Goal: Feedback & Contribution: Contribute content

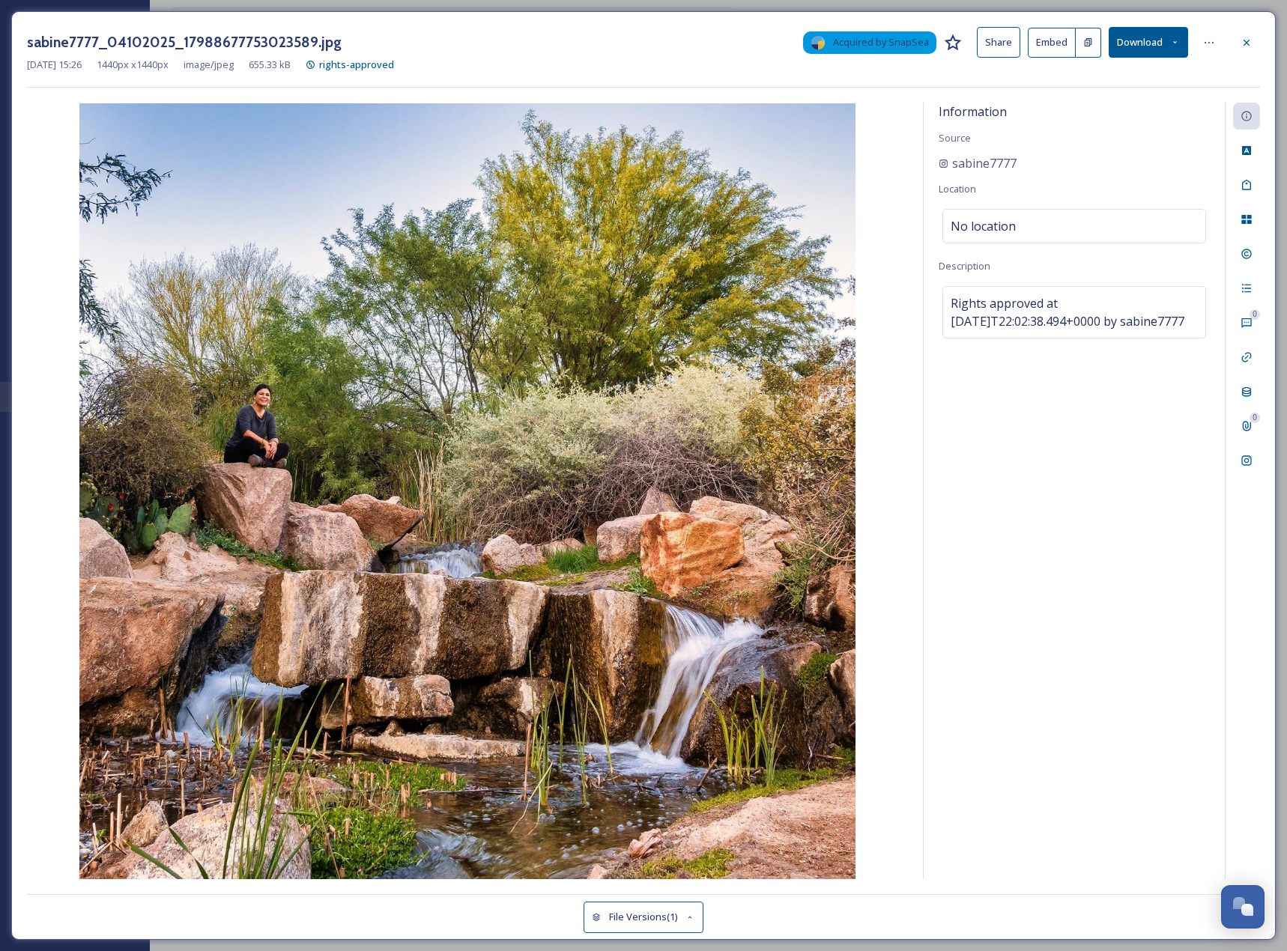
click at [1134, 42] on button "Download" at bounding box center [1147, 42] width 79 height 31
click at [1113, 70] on span "Download Original (1440 x 1440)" at bounding box center [1107, 77] width 142 height 14
click at [1248, 49] on div at bounding box center [1246, 42] width 27 height 27
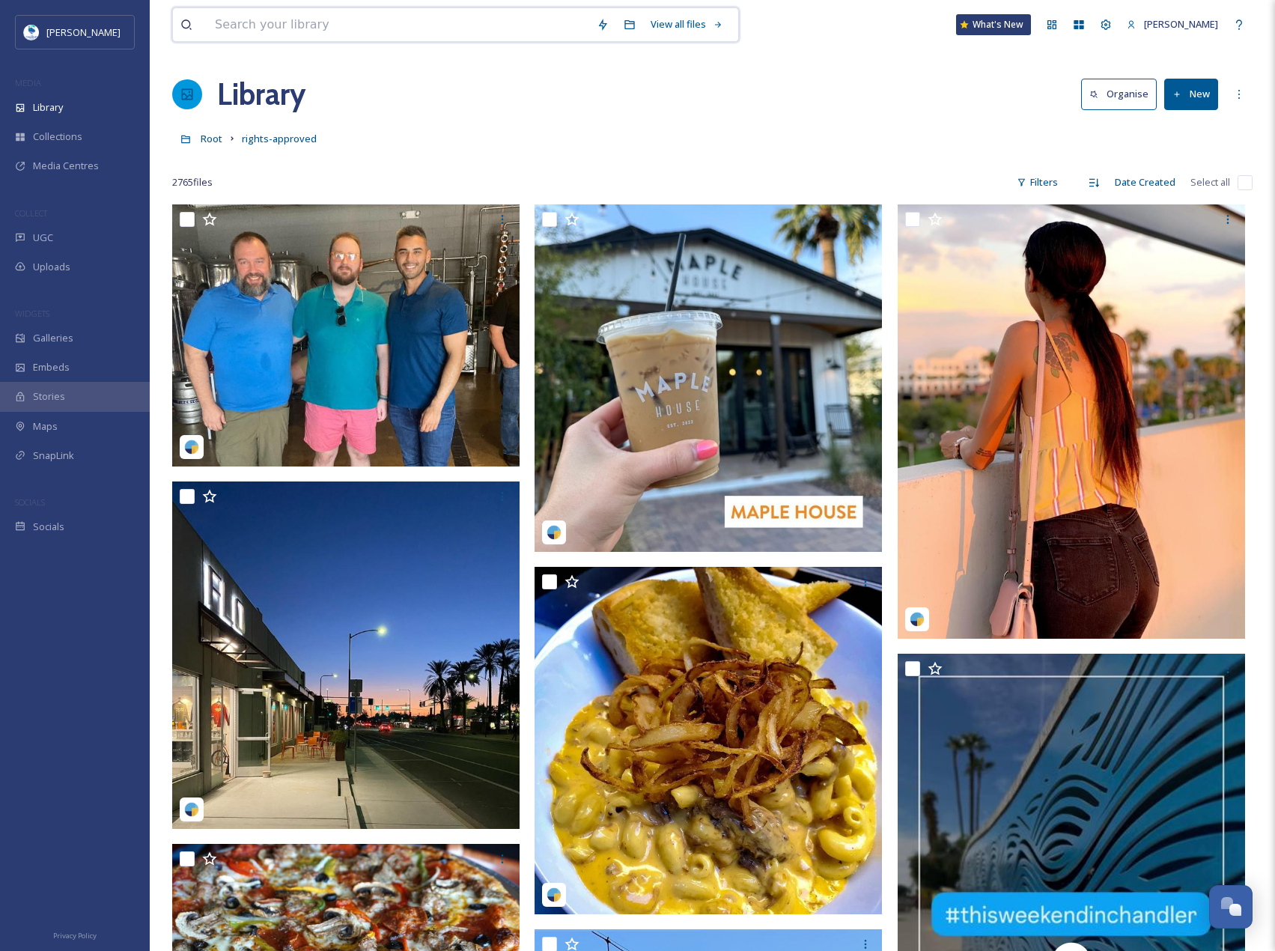
click at [269, 20] on input at bounding box center [398, 24] width 382 height 33
type input "a"
type input "[US_STATE] railway"
type input "a"
paste input "visitchandler"
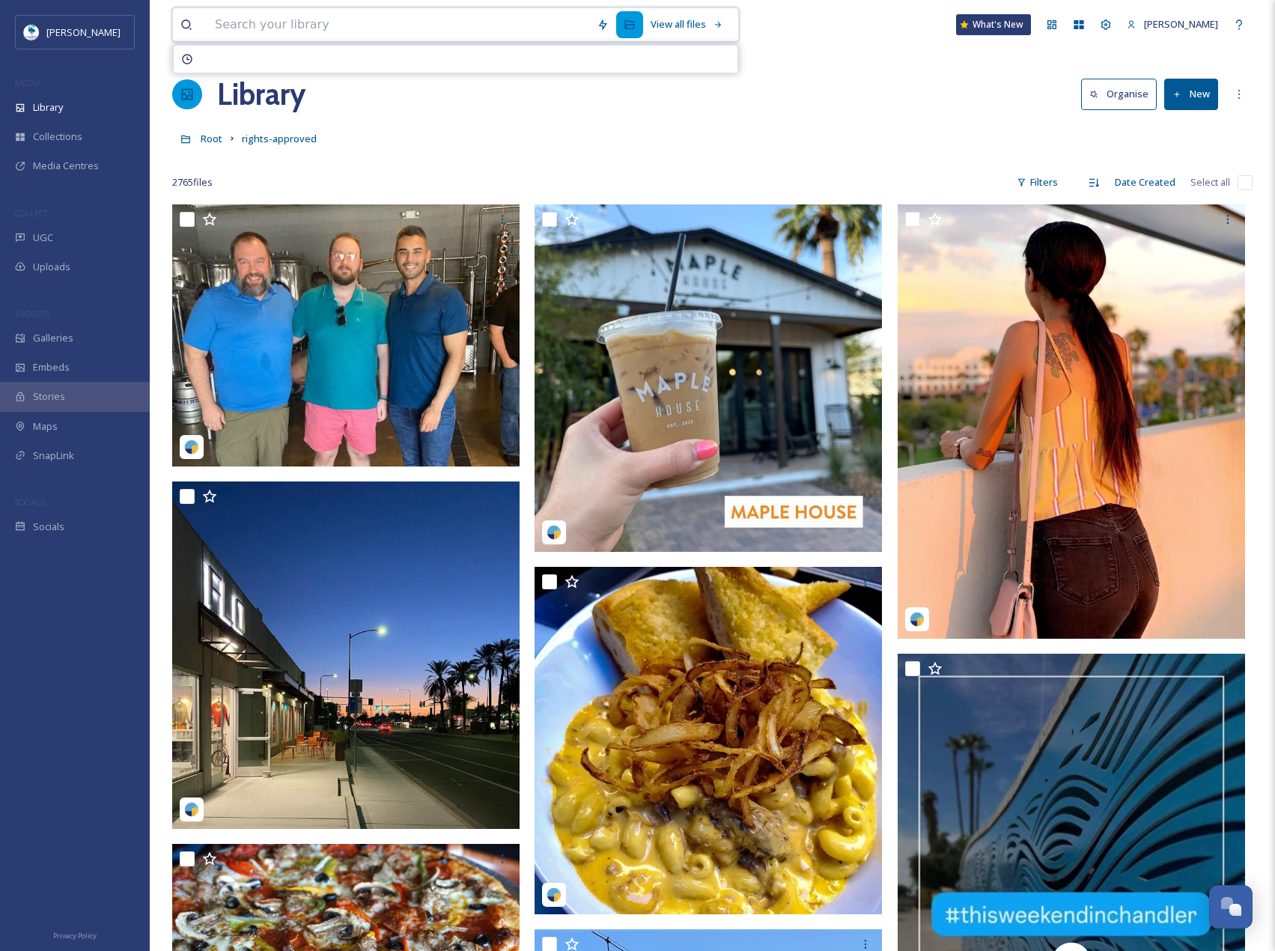
type input "visitchandler"
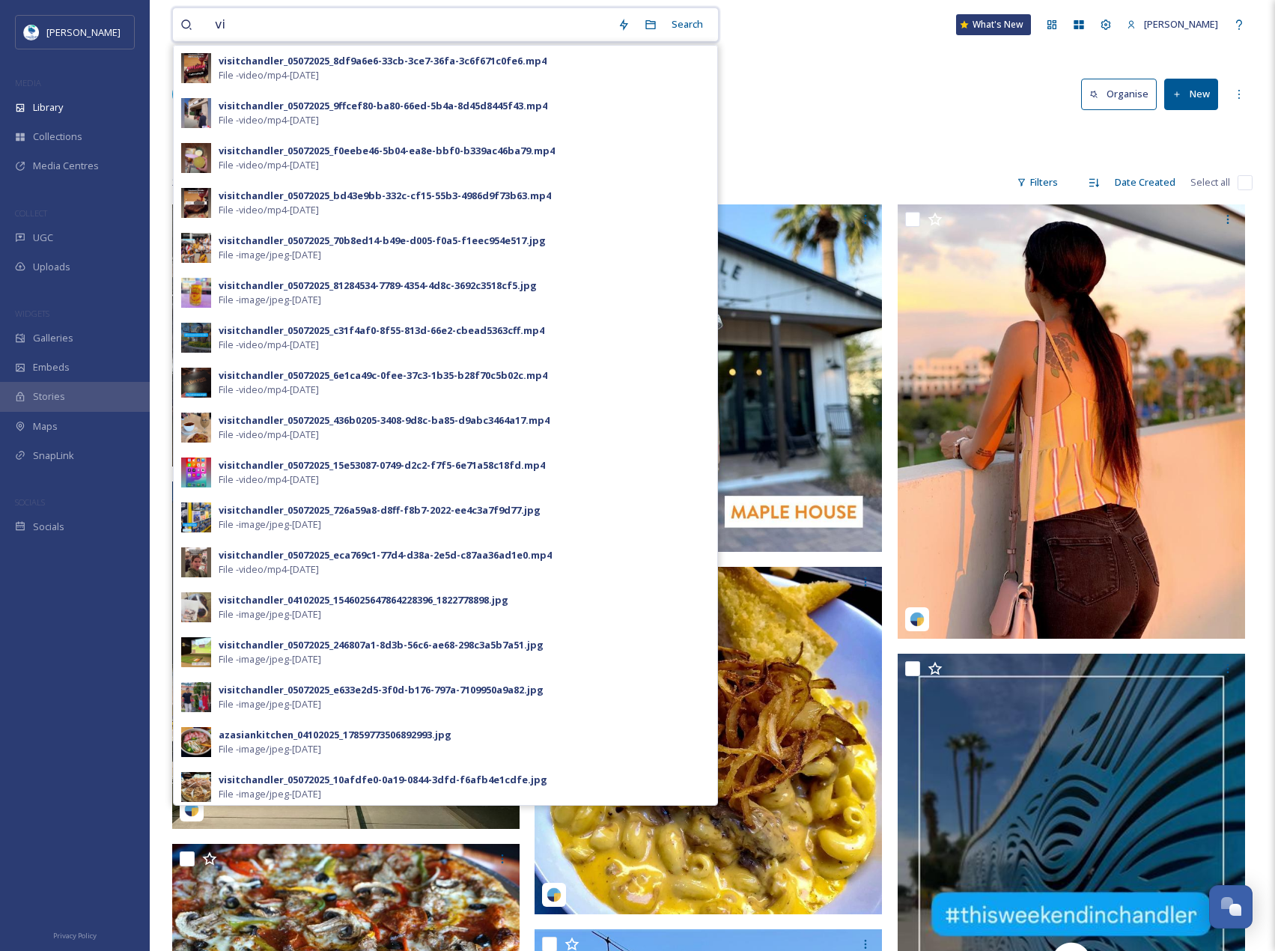
type input "v"
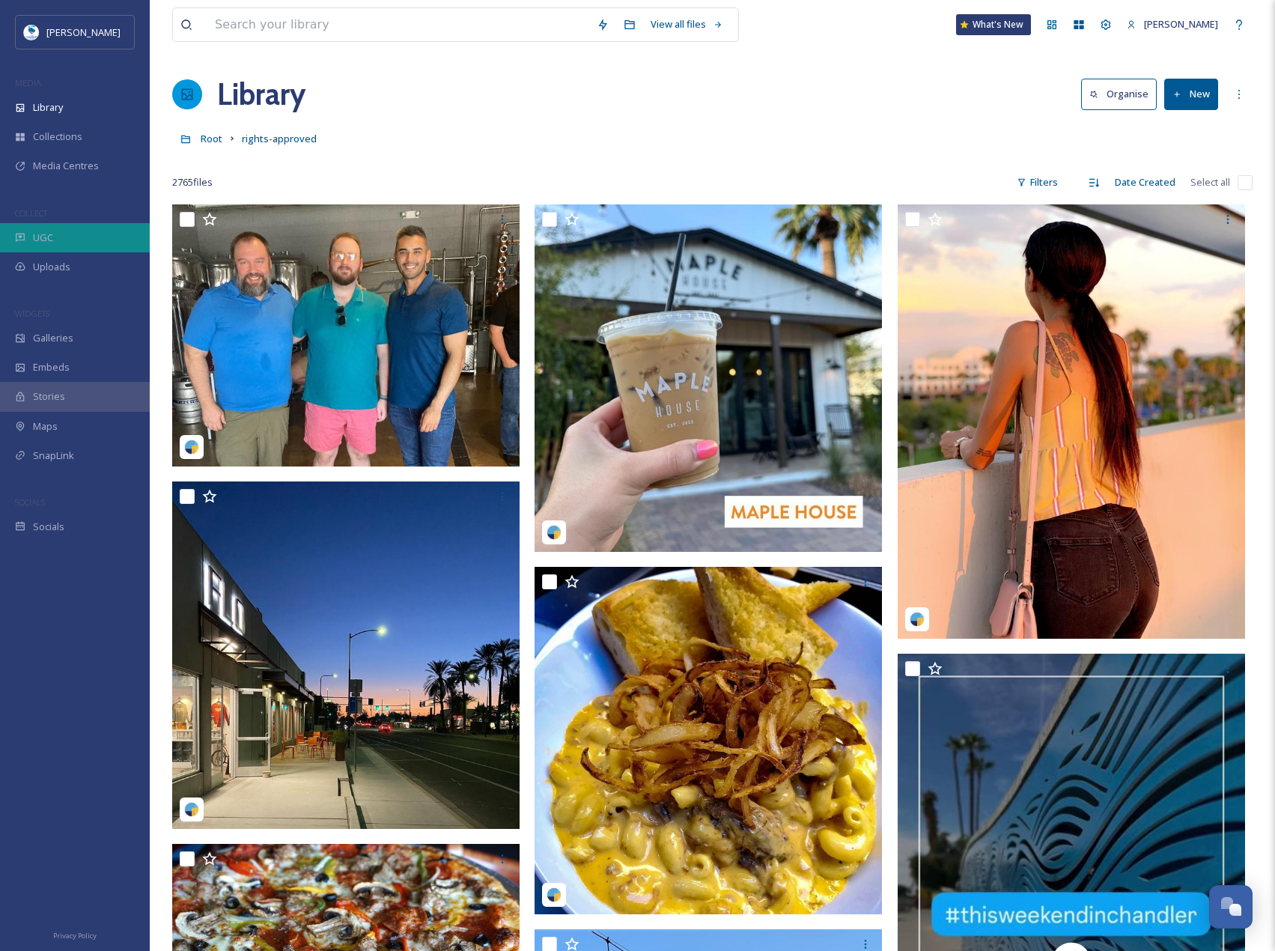
click at [71, 239] on div "UGC" at bounding box center [75, 237] width 150 height 29
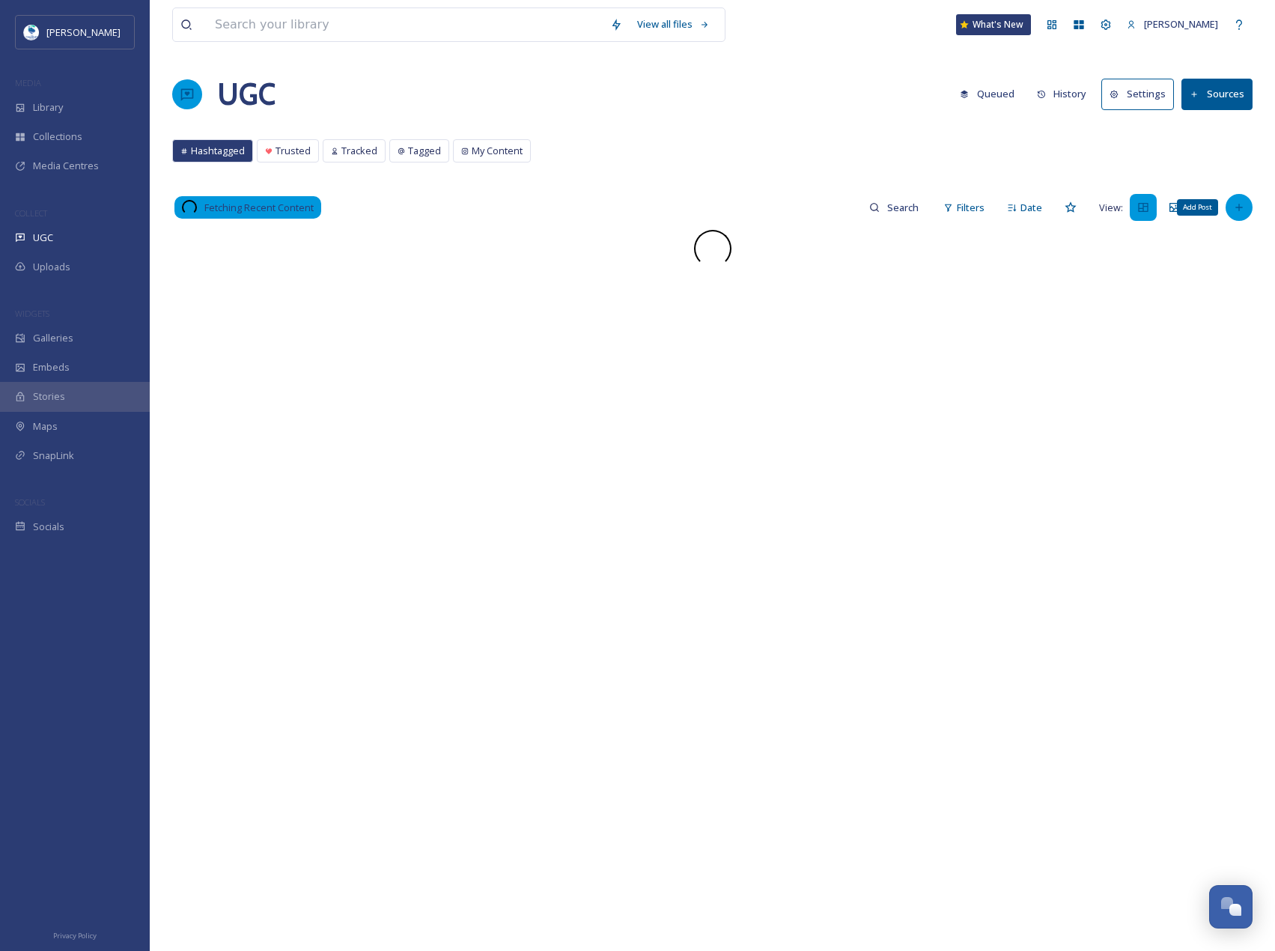
click at [1244, 203] on icon at bounding box center [1239, 207] width 12 height 12
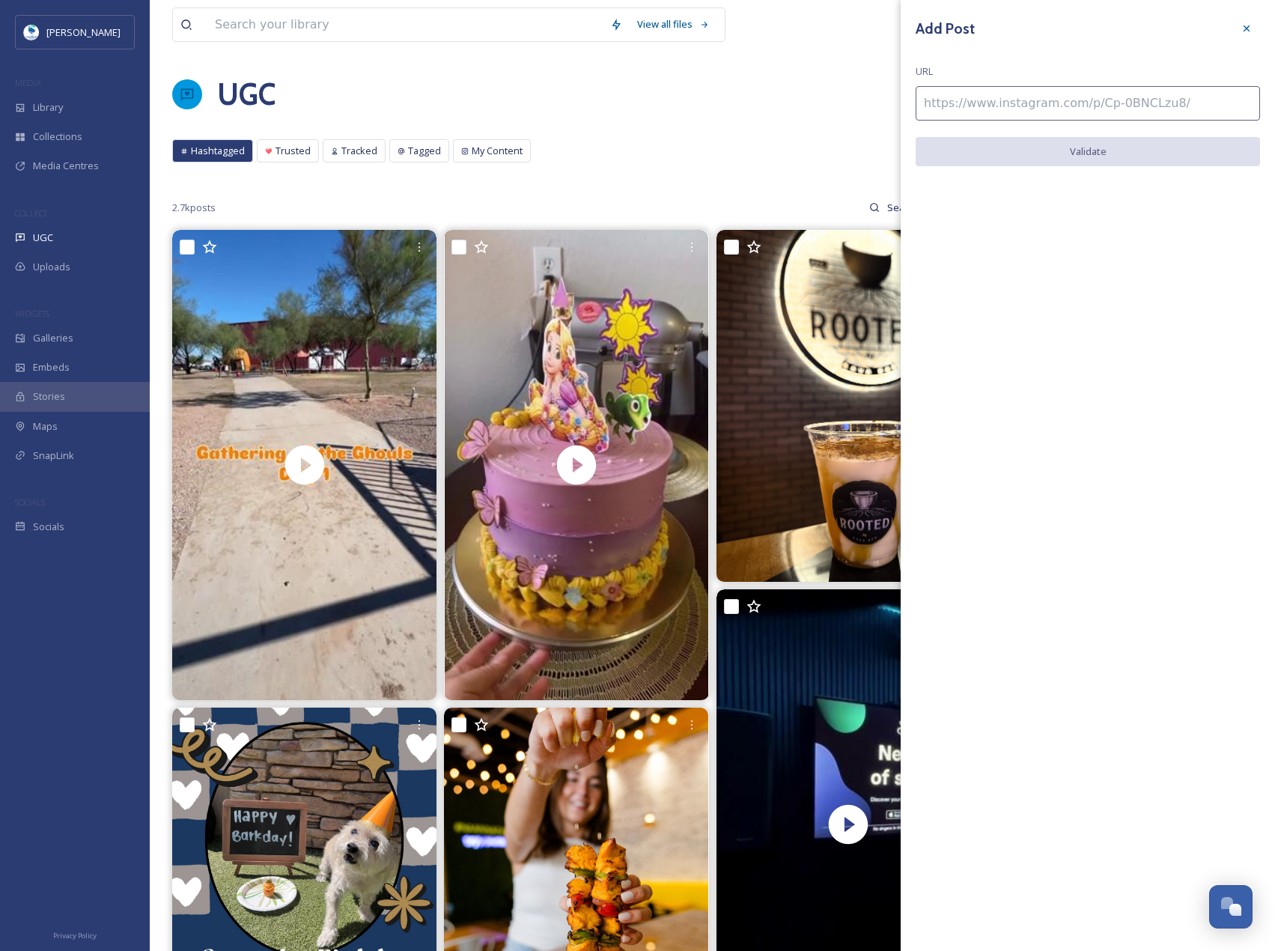
click at [1003, 88] on input at bounding box center [1088, 103] width 344 height 34
paste input "[URL][DOMAIN_NAME]"
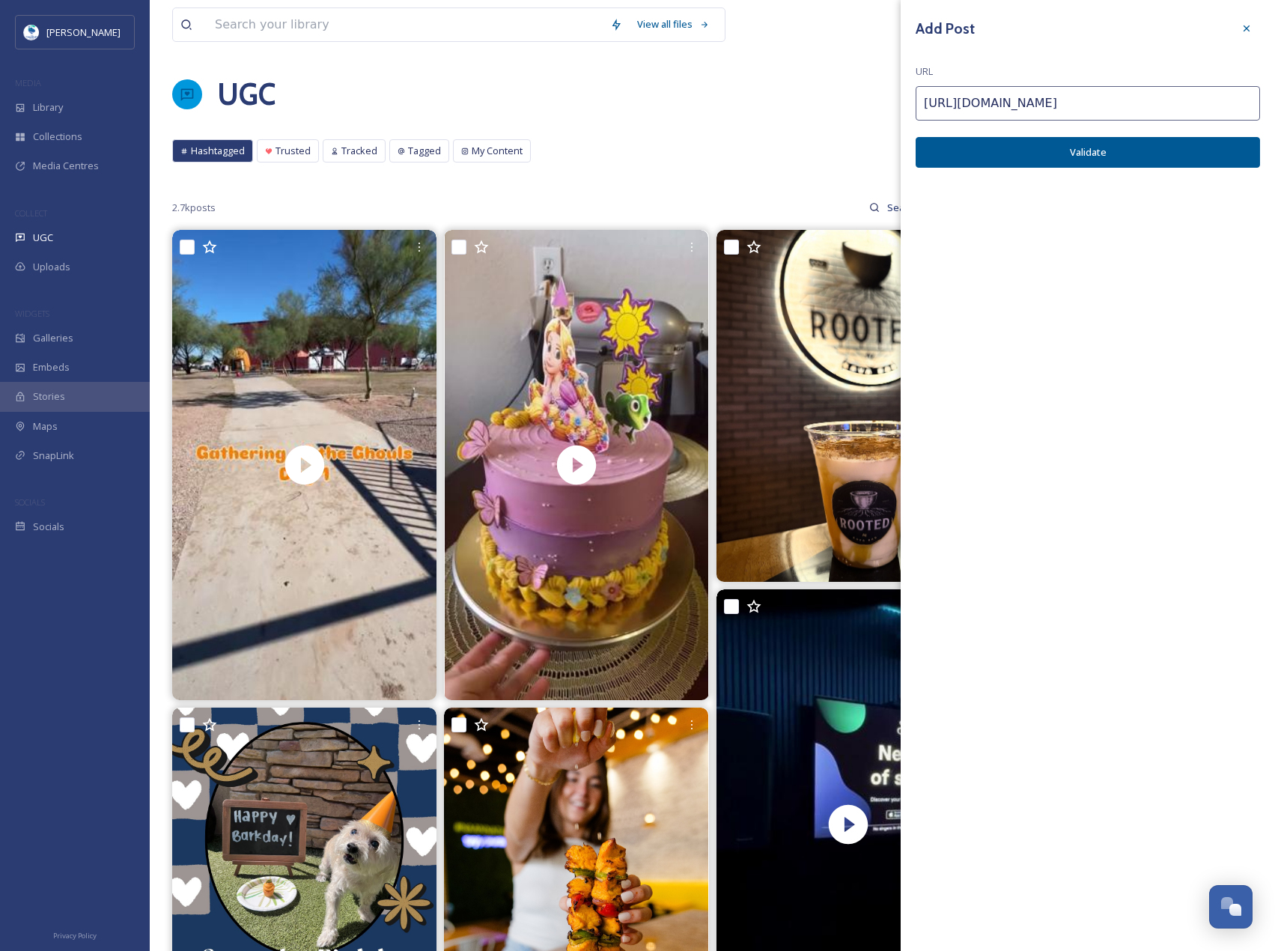
type input "[URL][DOMAIN_NAME]"
click at [1072, 145] on button "Validate" at bounding box center [1088, 152] width 344 height 31
click at [977, 156] on button "Add Post" at bounding box center [1088, 152] width 344 height 31
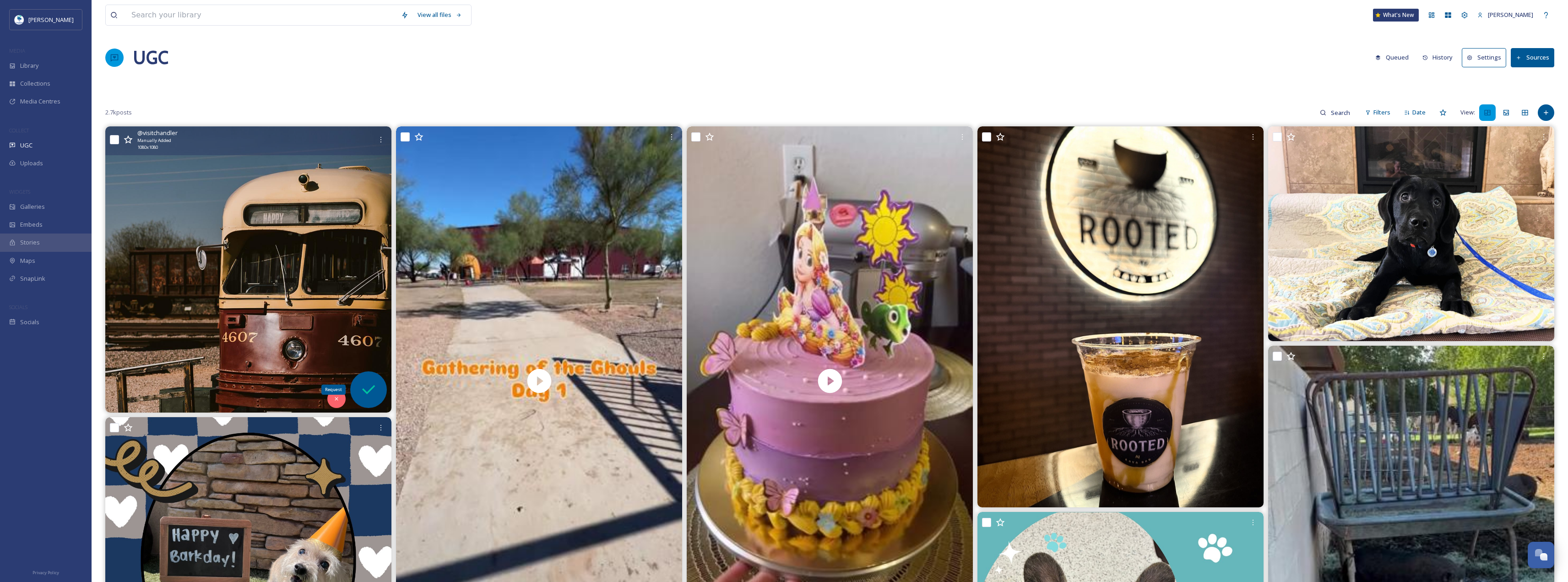
click at [377, 391] on icon at bounding box center [369, 389] width 18 height 18
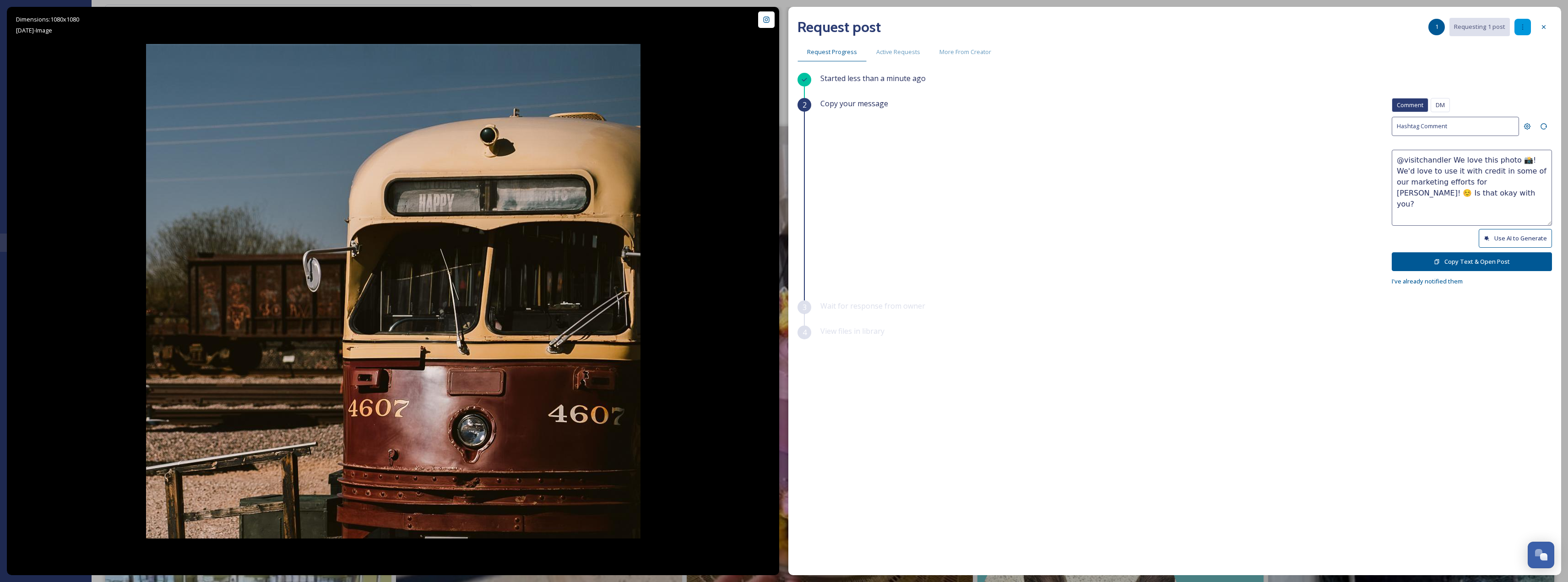
click at [786, 24] on icon at bounding box center [1523, 27] width 7 height 7
click at [786, 26] on div at bounding box center [1544, 27] width 17 height 17
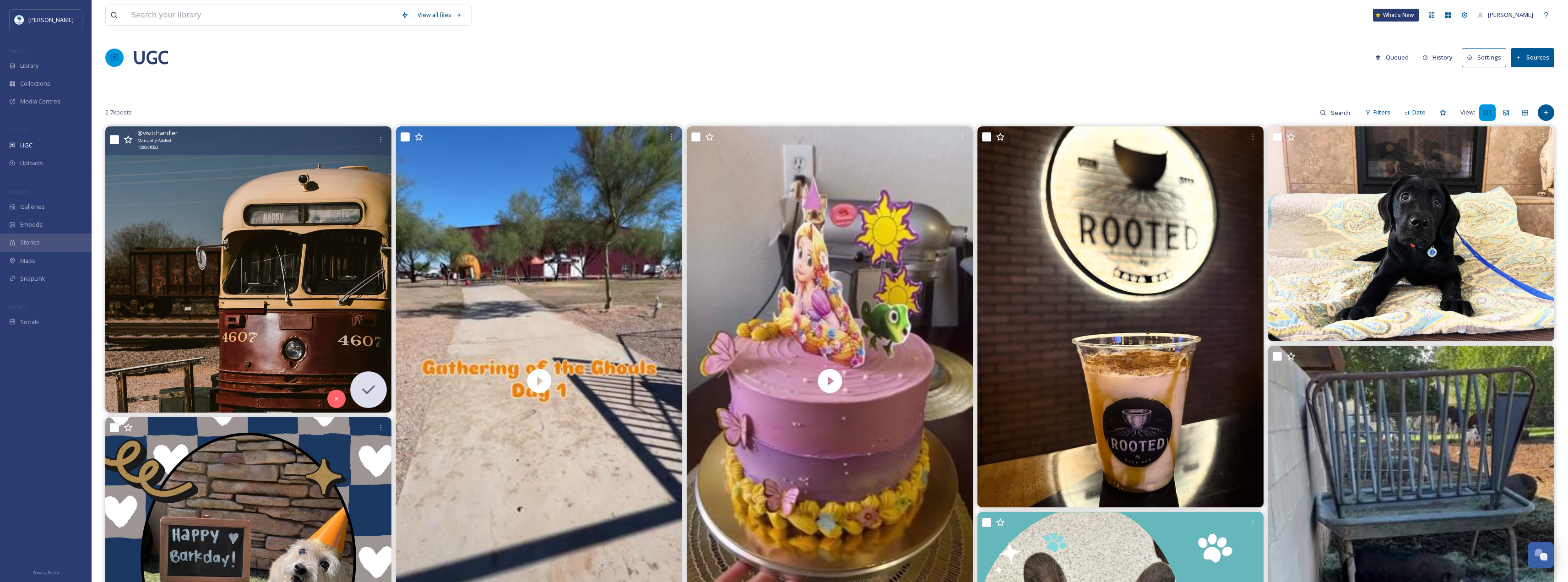
click at [115, 140] on input "checkbox" at bounding box center [114, 139] width 9 height 9
checkbox input "false"
click at [218, 206] on img at bounding box center [248, 270] width 286 height 286
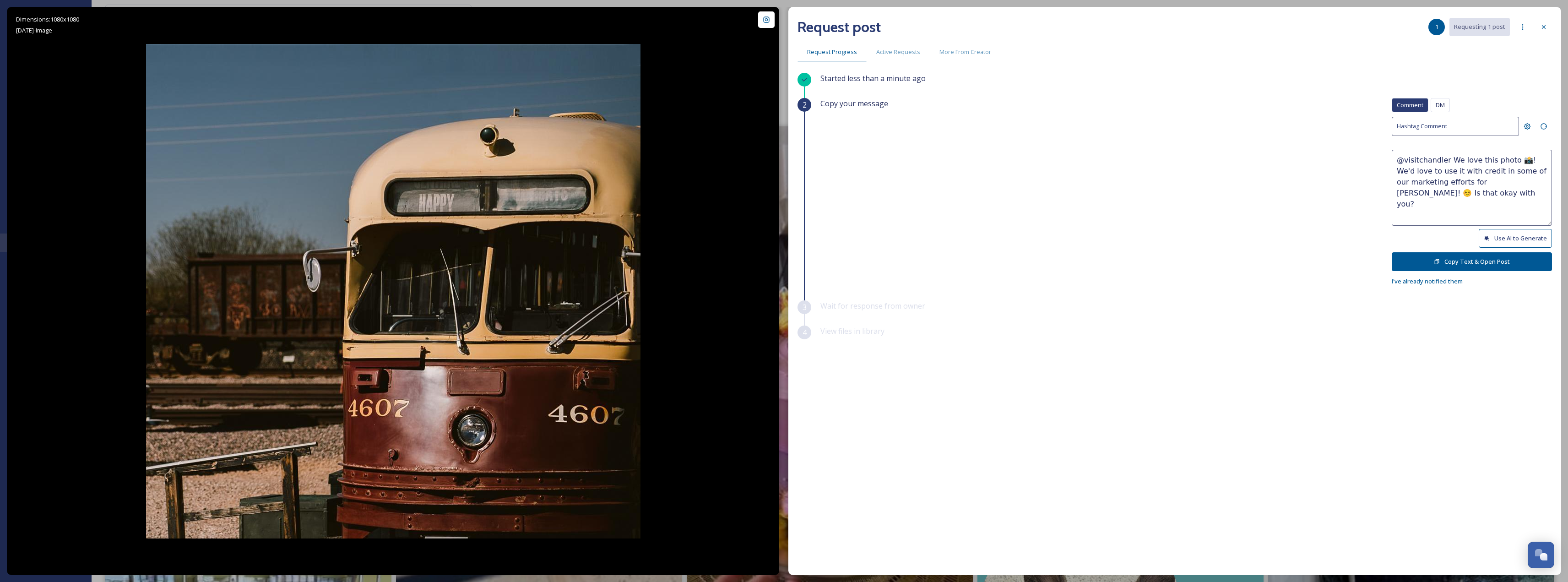
click at [786, 259] on button "Copy Text & Open Post" at bounding box center [1471, 262] width 160 height 19
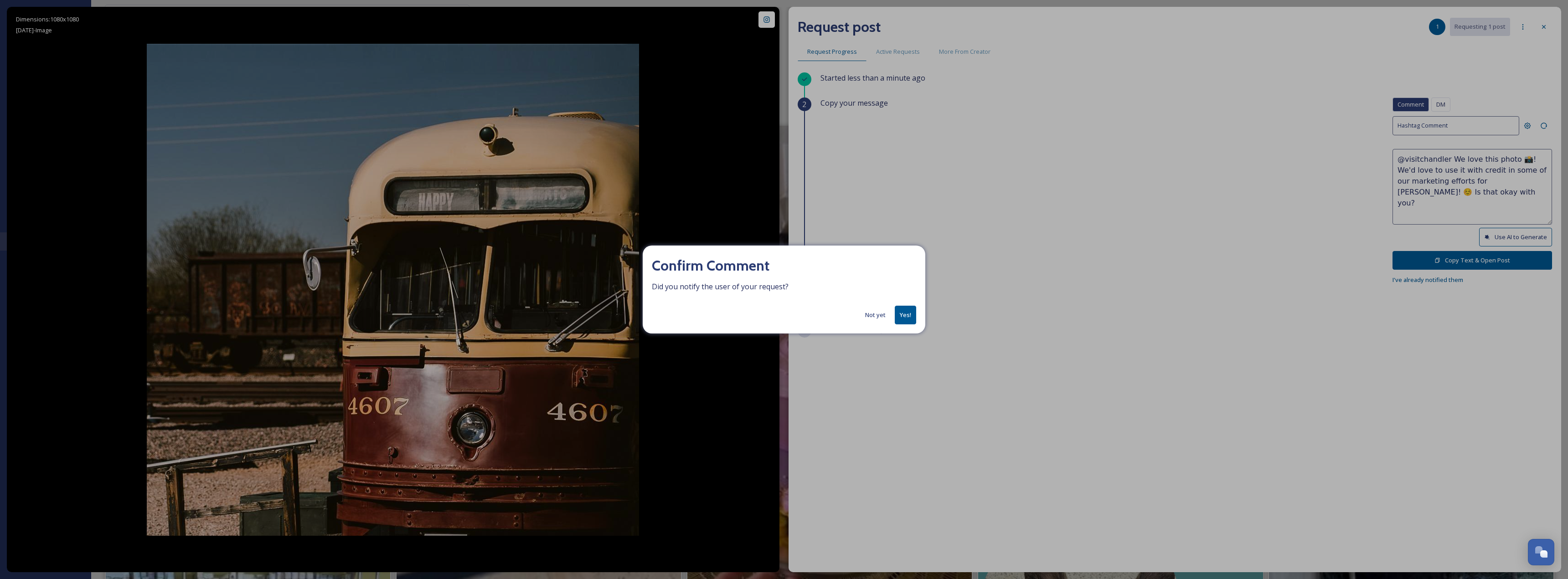
click at [783, 313] on button "Yes!" at bounding box center [905, 314] width 21 height 19
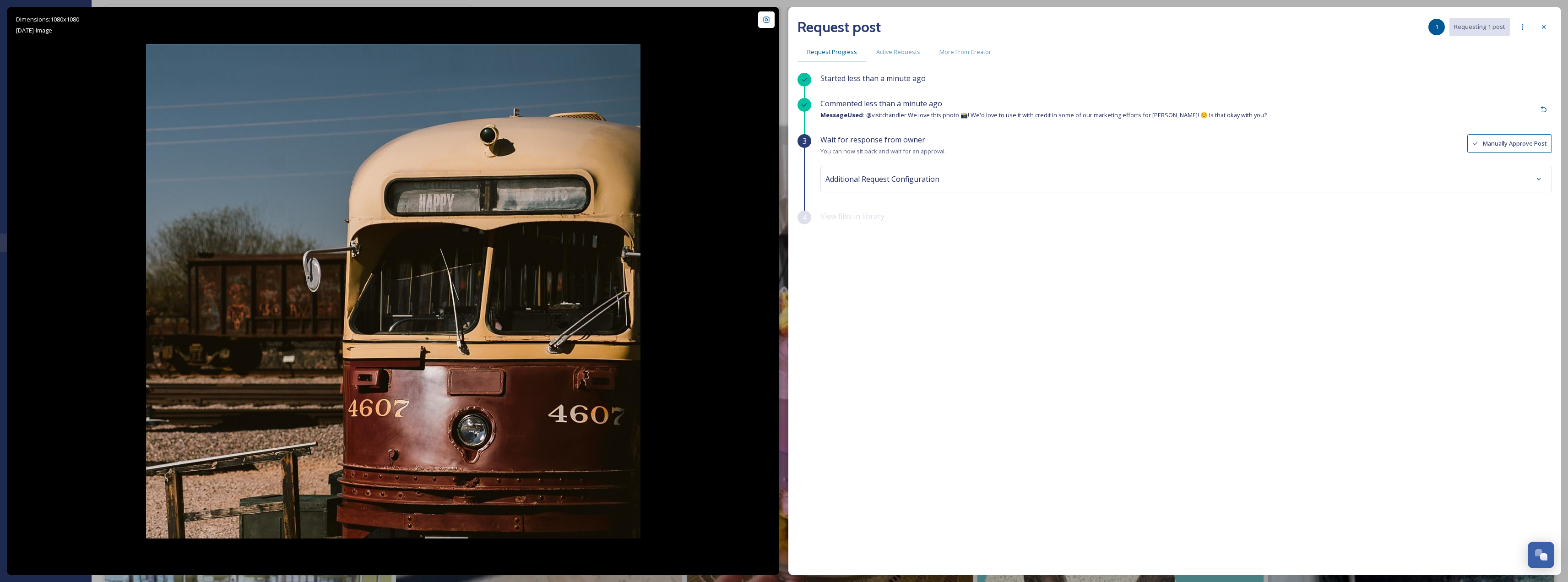
click at [786, 148] on button "Manually Approve Post" at bounding box center [1509, 143] width 85 height 19
click at [786, 215] on div "View files in library" at bounding box center [1186, 223] width 732 height 25
click at [786, 193] on div "Wait for response from owner You can now sit back and wait for an approval. Add…" at bounding box center [1186, 172] width 732 height 76
click at [786, 177] on div "Additional Request Configuration" at bounding box center [1186, 179] width 721 height 17
click at [786, 23] on div at bounding box center [1544, 27] width 17 height 17
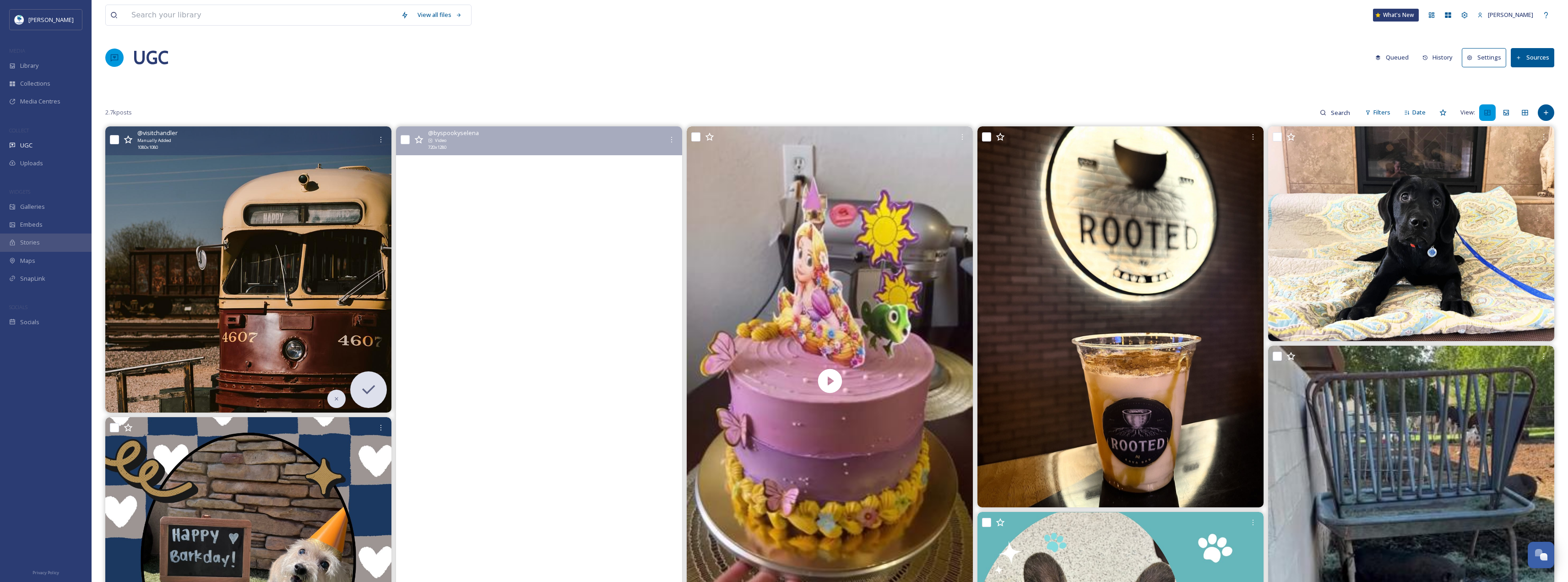
click at [381, 265] on icon at bounding box center [380, 270] width 13 height 13
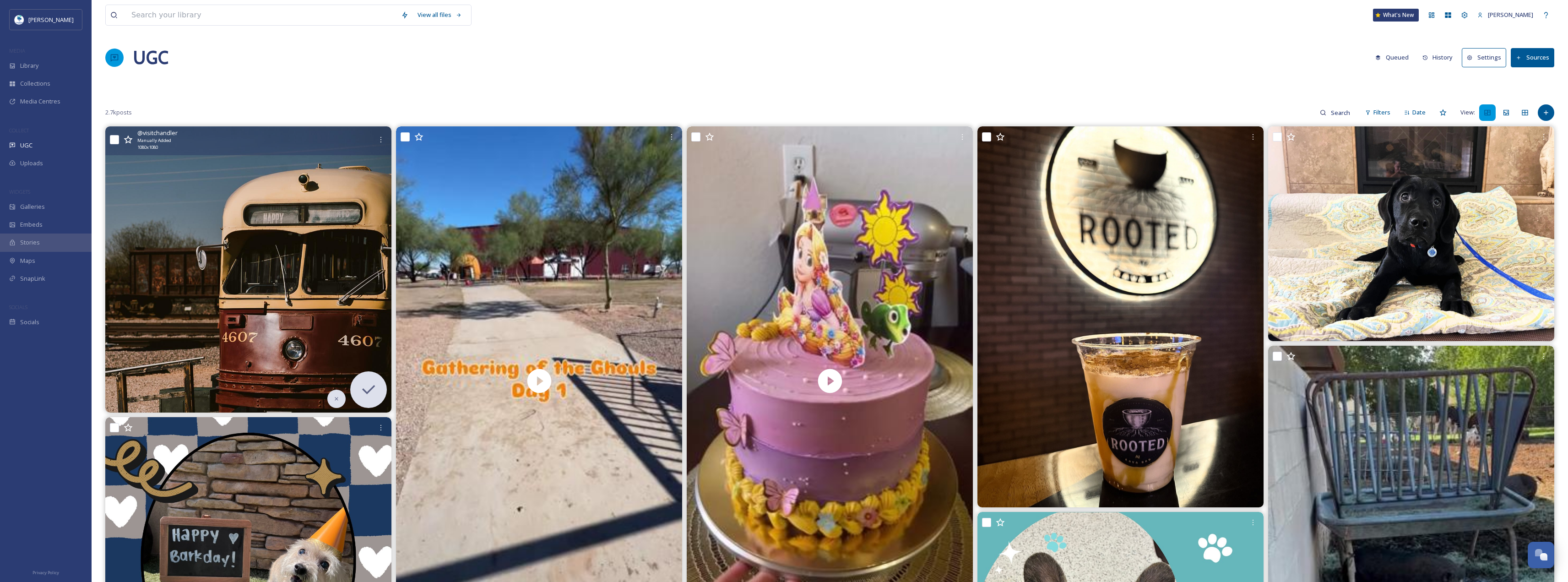
click at [364, 258] on img at bounding box center [248, 270] width 286 height 286
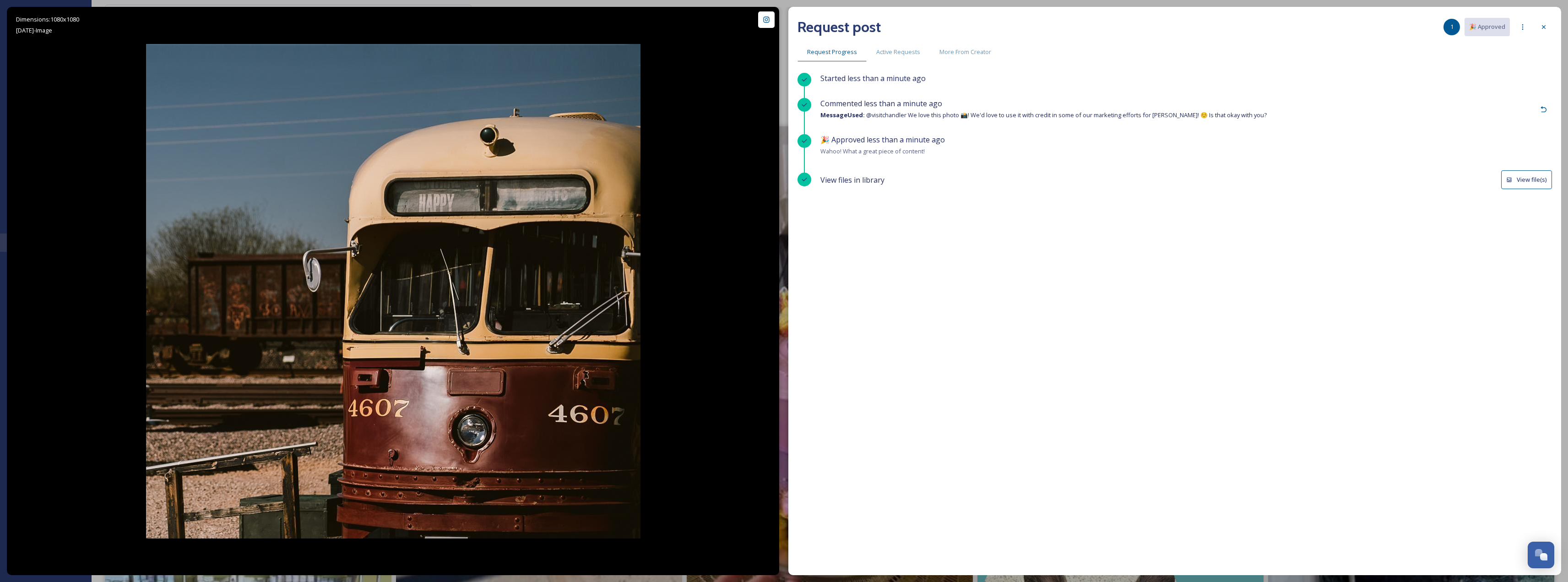
click at [786, 182] on button "View file(s)" at bounding box center [1526, 180] width 51 height 19
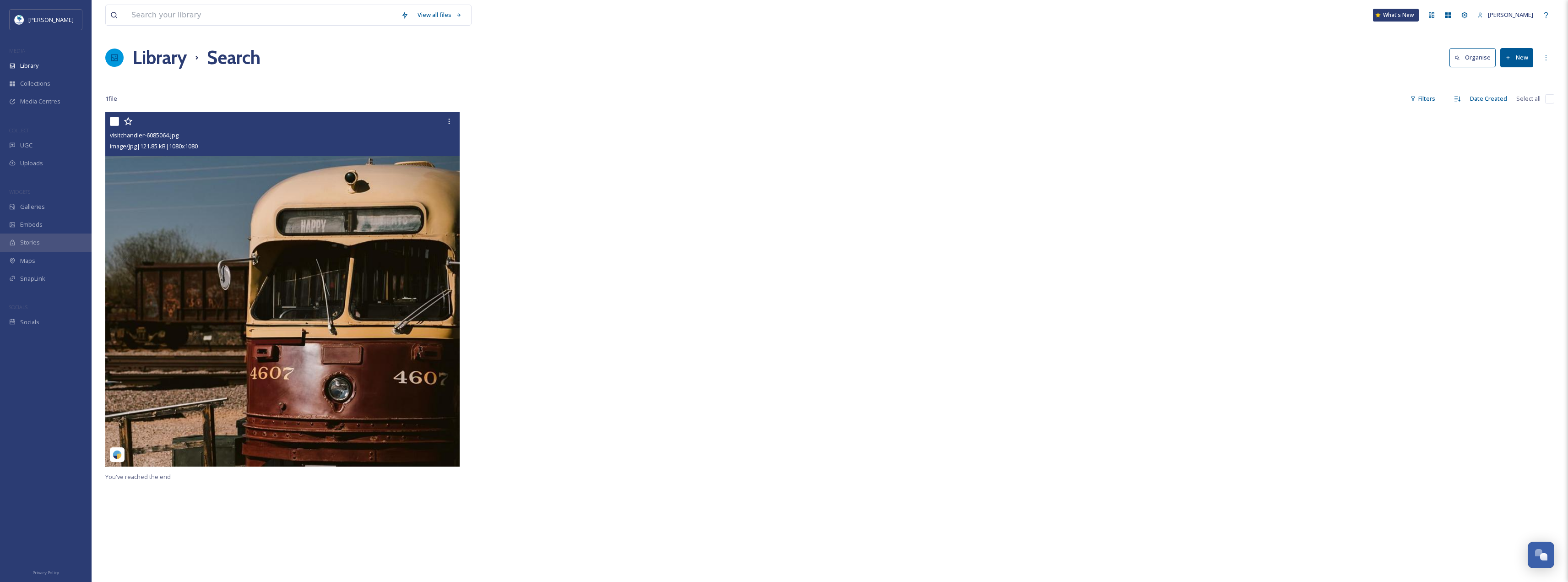
click at [428, 284] on img at bounding box center [282, 289] width 355 height 355
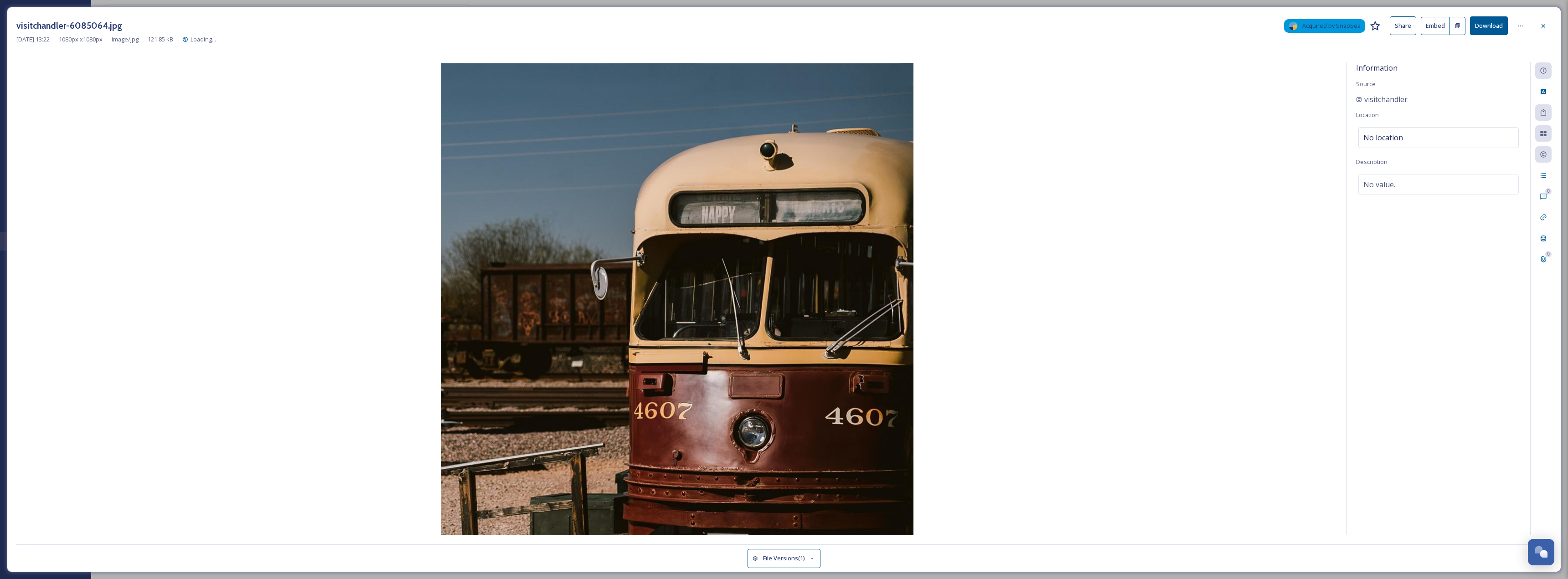
click at [783, 28] on button "Download" at bounding box center [1489, 26] width 38 height 19
click at [783, 18] on button "Download" at bounding box center [1489, 26] width 38 height 19
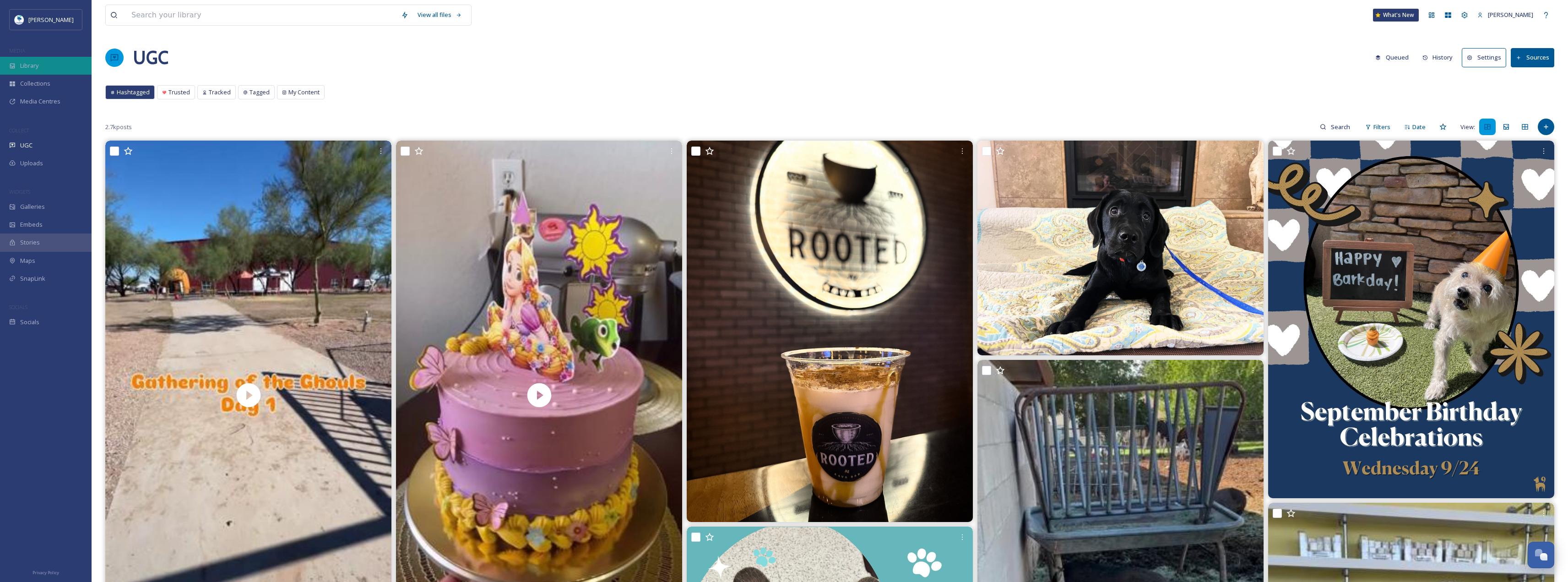
click at [54, 57] on div "Library" at bounding box center [46, 65] width 92 height 18
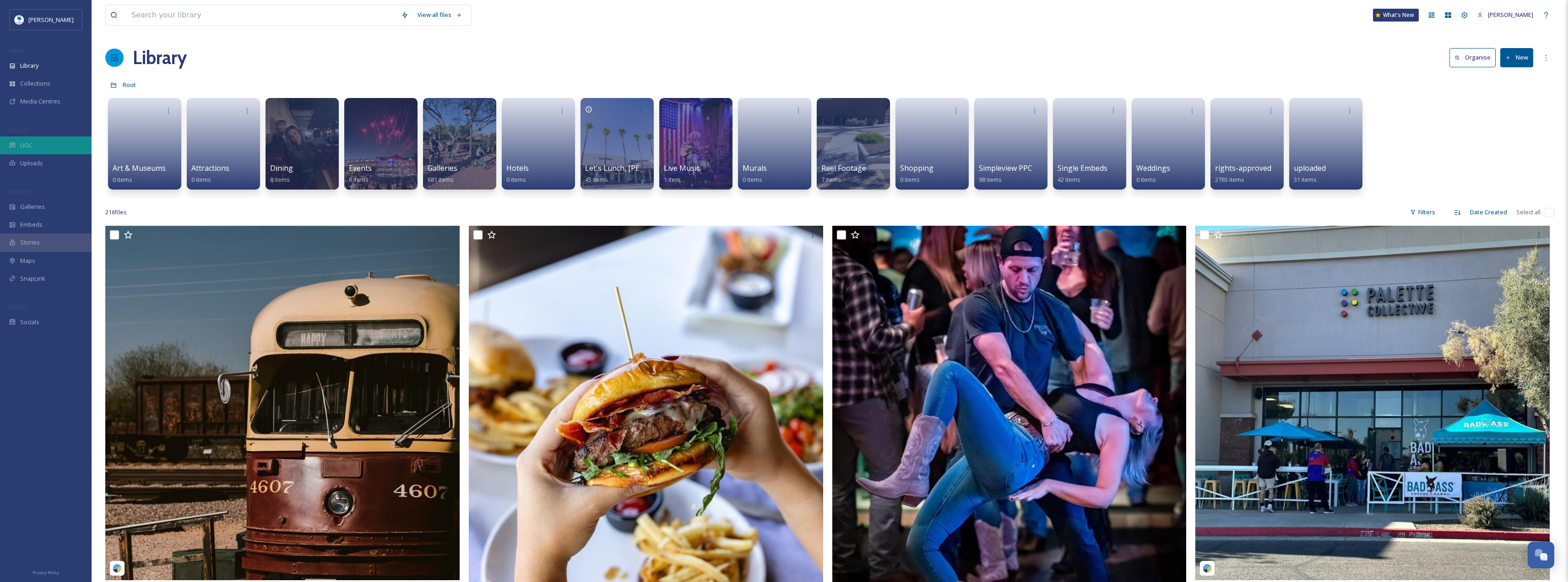
click at [48, 141] on div "UGC" at bounding box center [46, 145] width 92 height 18
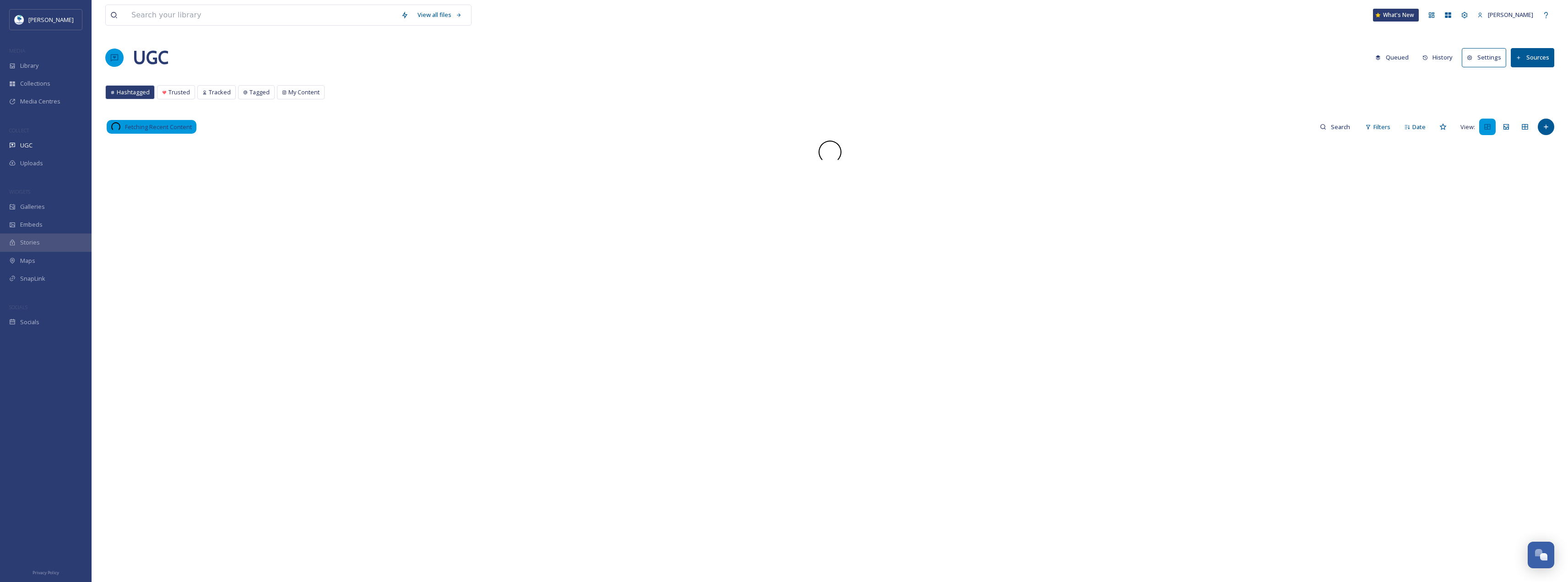
click at [786, 64] on button "History" at bounding box center [1437, 57] width 40 height 18
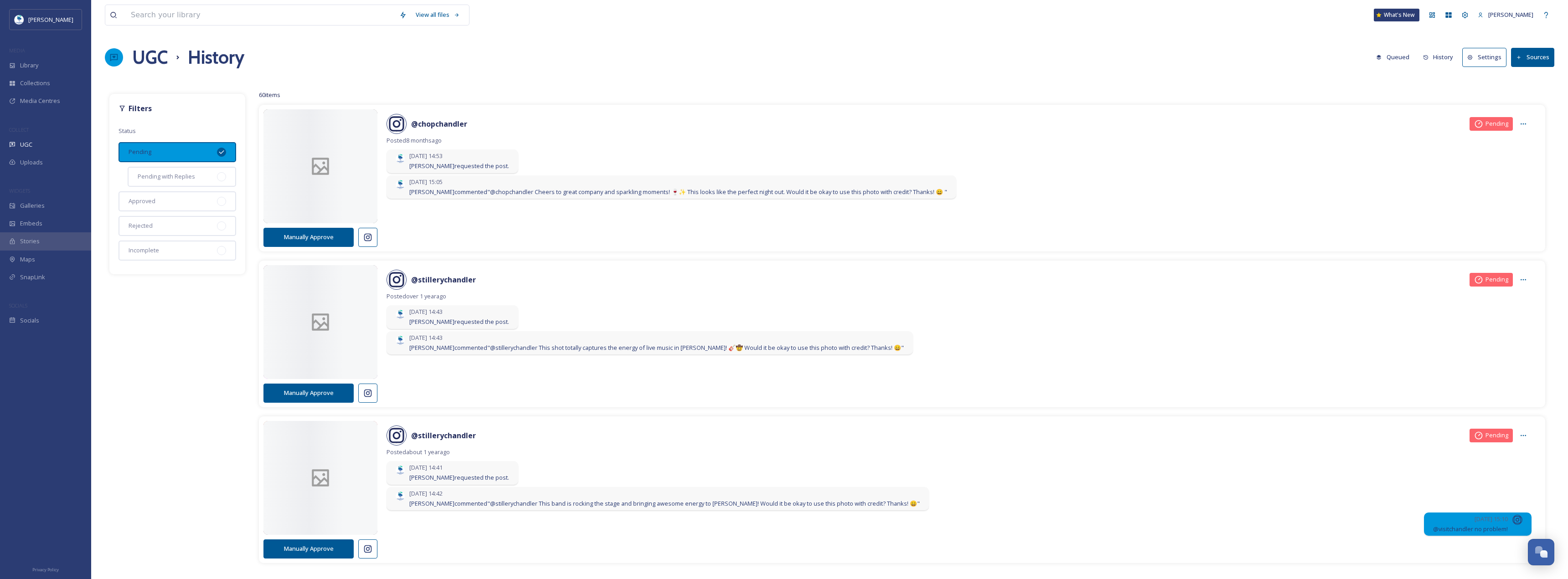
click at [783, 58] on button "History" at bounding box center [1438, 57] width 40 height 18
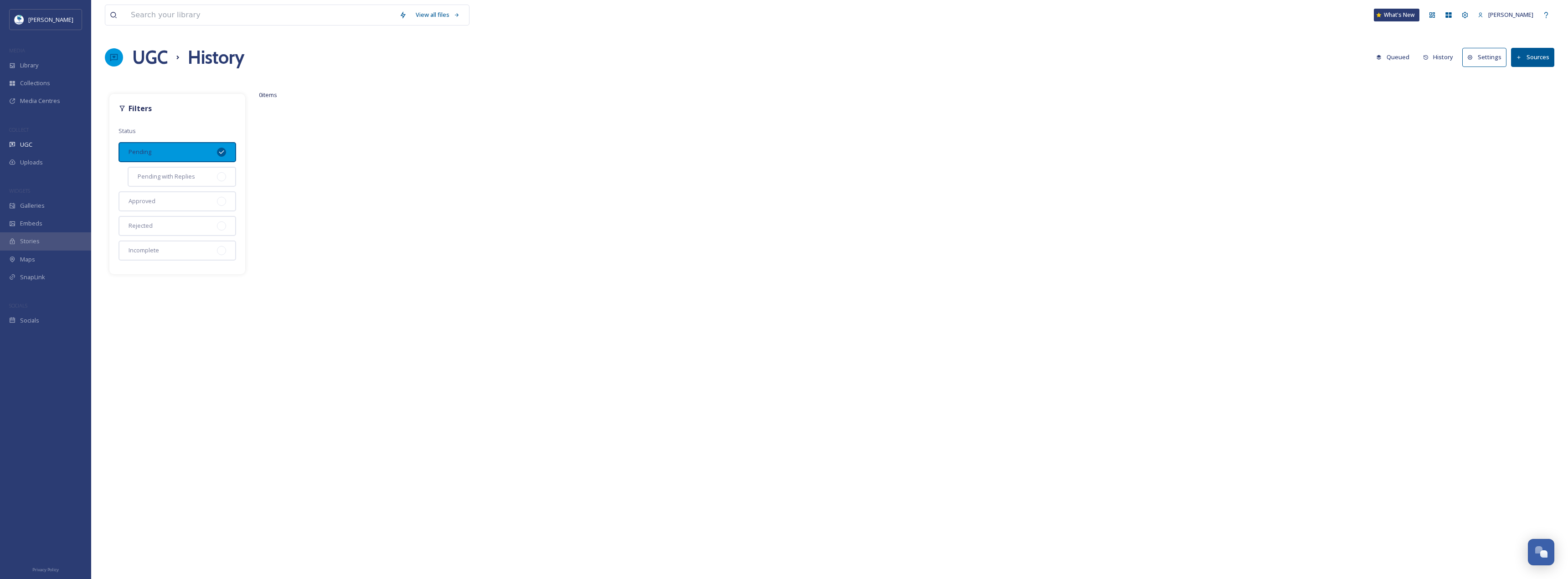
click at [783, 54] on button "History" at bounding box center [1438, 57] width 40 height 18
click at [187, 207] on div "Approved" at bounding box center [177, 201] width 117 height 20
click at [227, 148] on div "Pending" at bounding box center [177, 152] width 117 height 20
click at [205, 150] on div "Pending" at bounding box center [177, 152] width 117 height 20
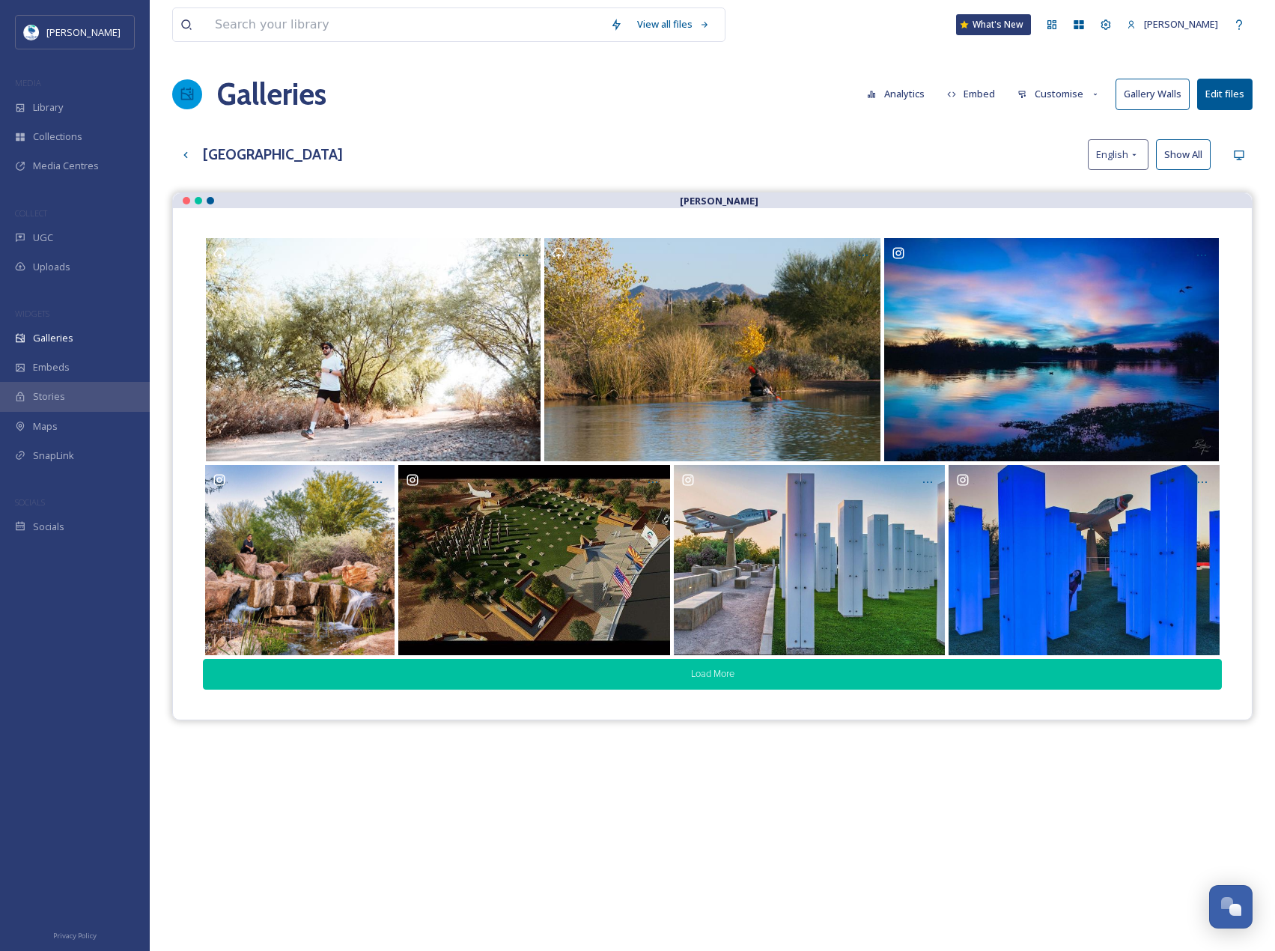
click at [836, 669] on button "Load More" at bounding box center [712, 674] width 1019 height 31
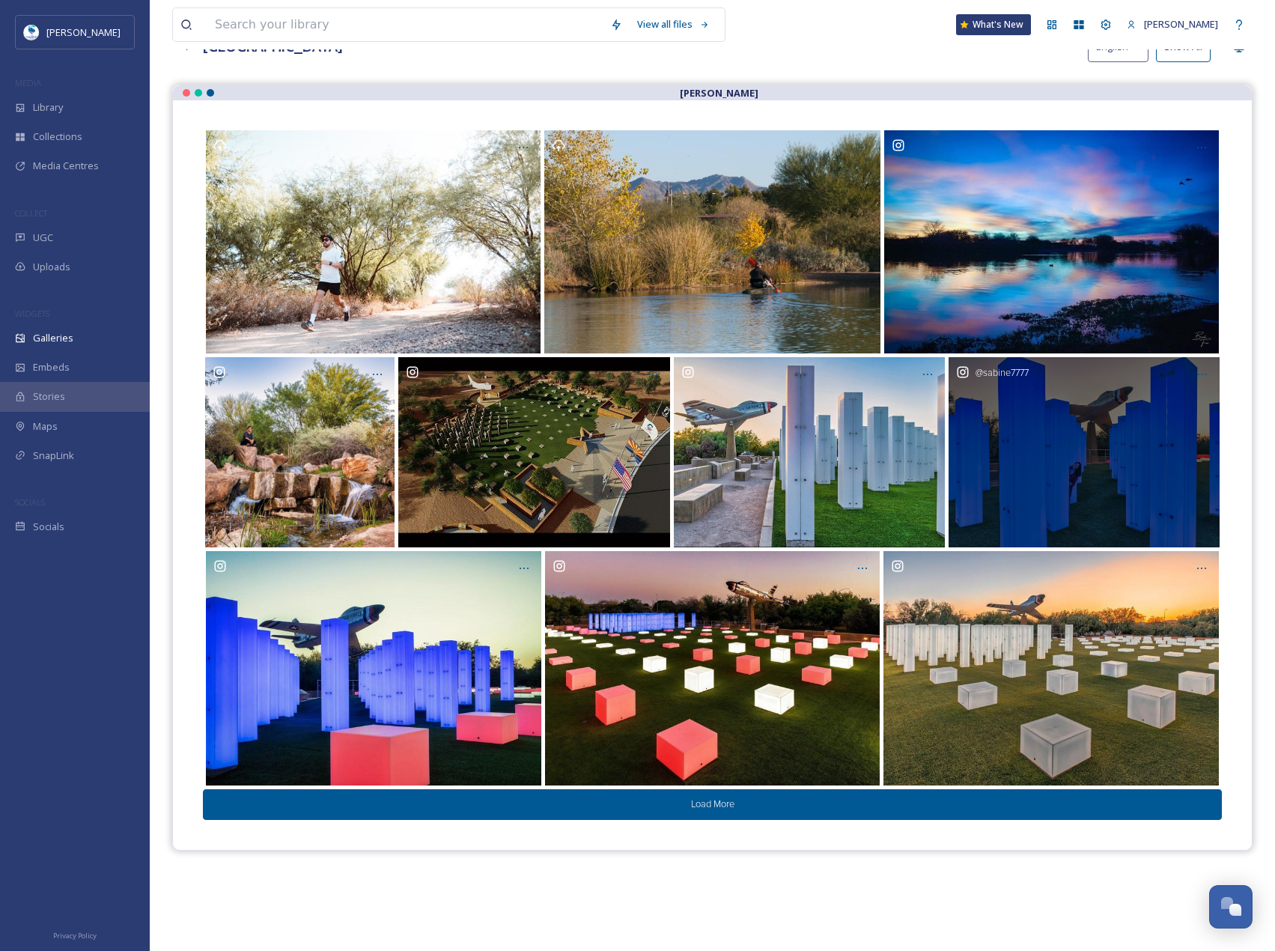
scroll to position [215, 0]
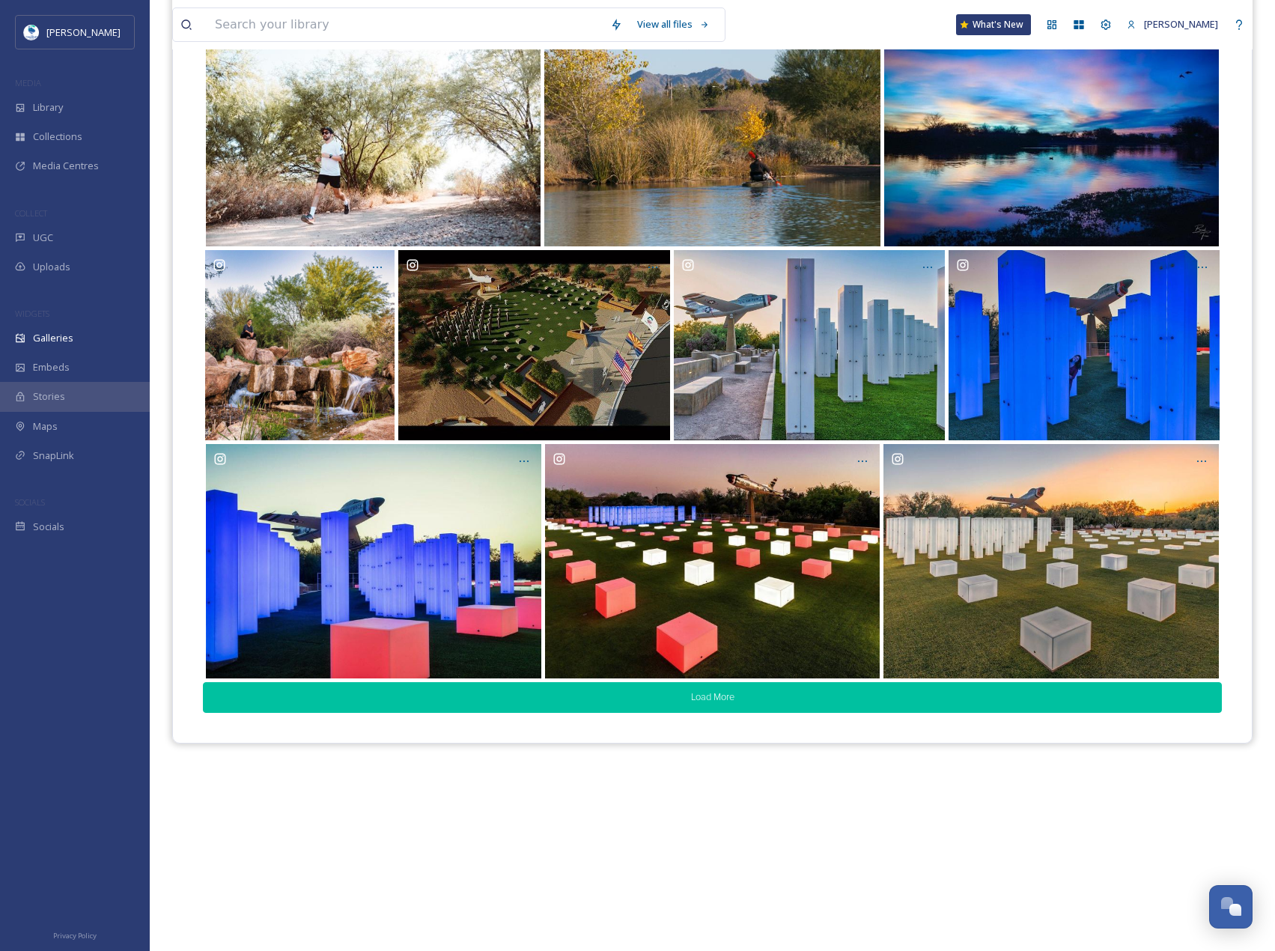
click at [721, 699] on button "Load More" at bounding box center [712, 697] width 1019 height 31
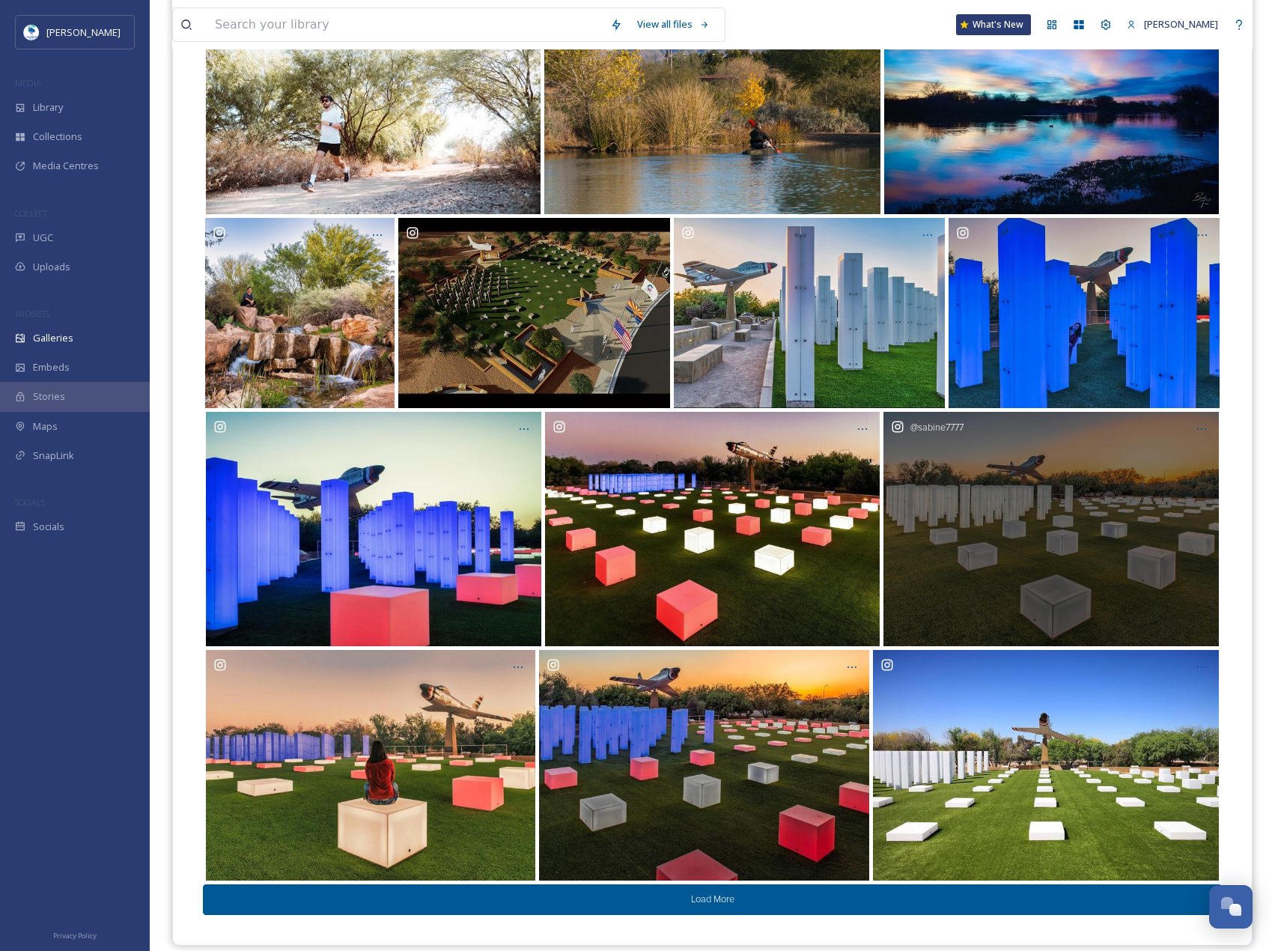
scroll to position [264, 0]
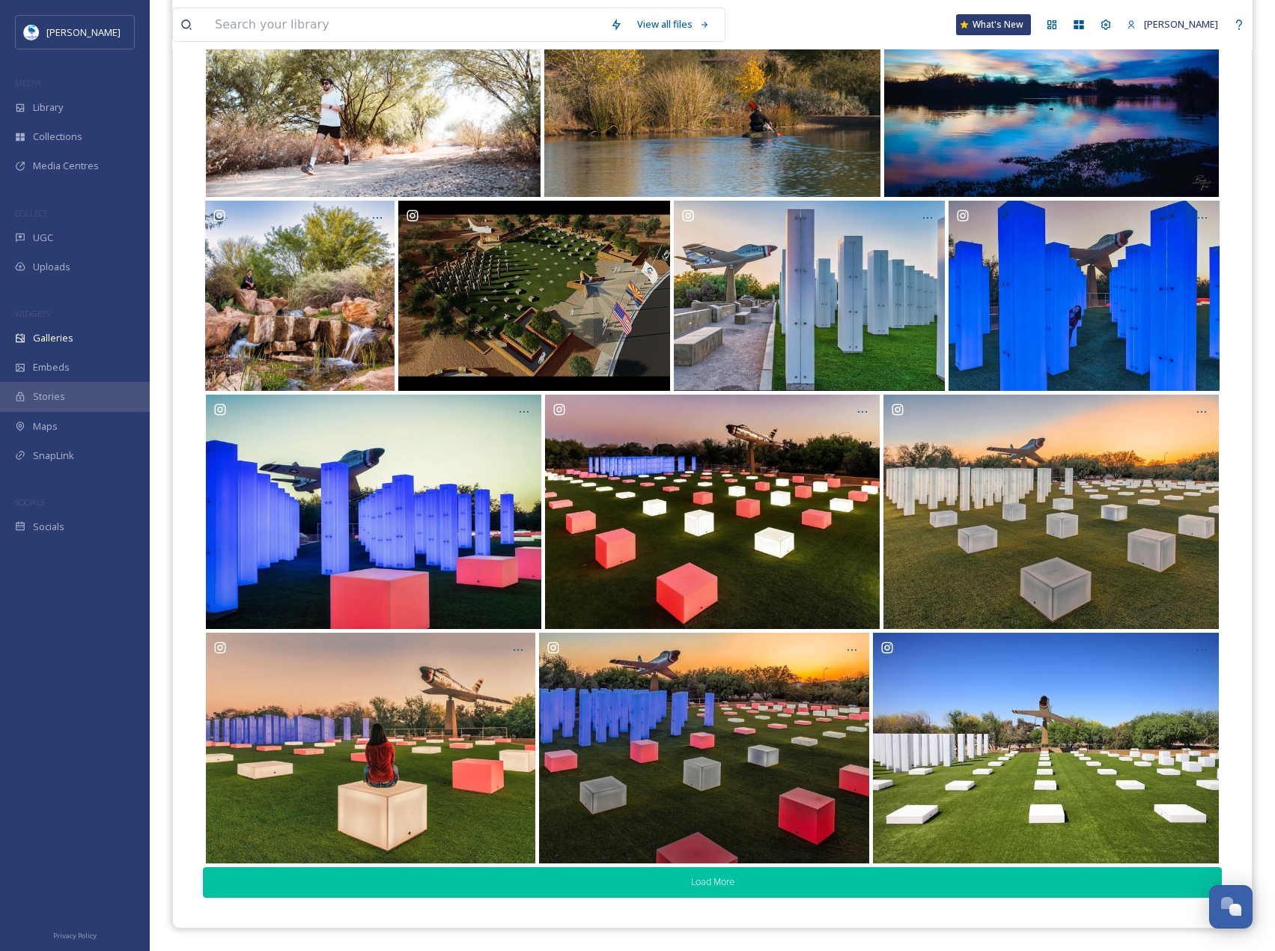
click at [784, 887] on button "Load More" at bounding box center [712, 882] width 1019 height 31
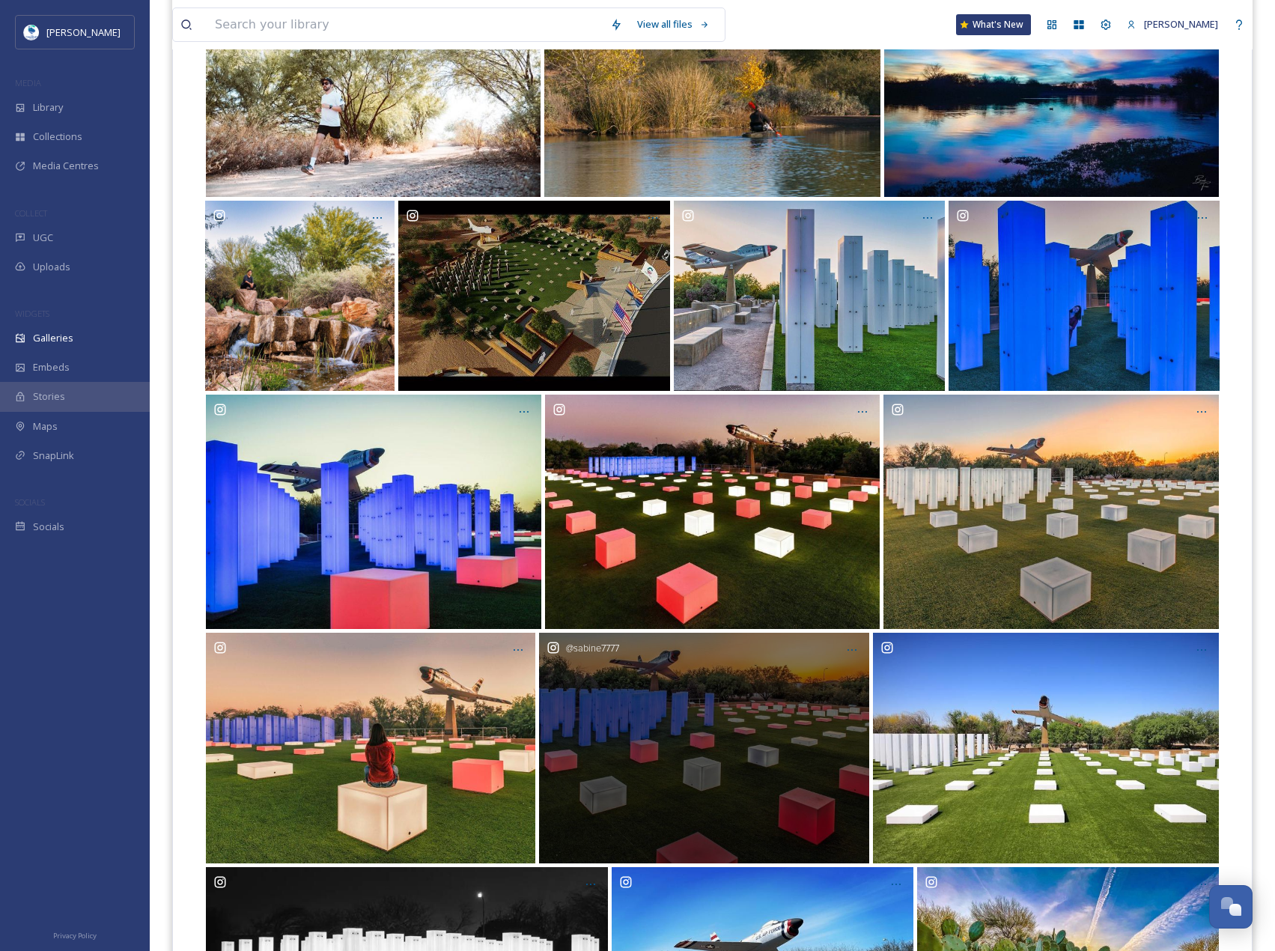
scroll to position [495, 0]
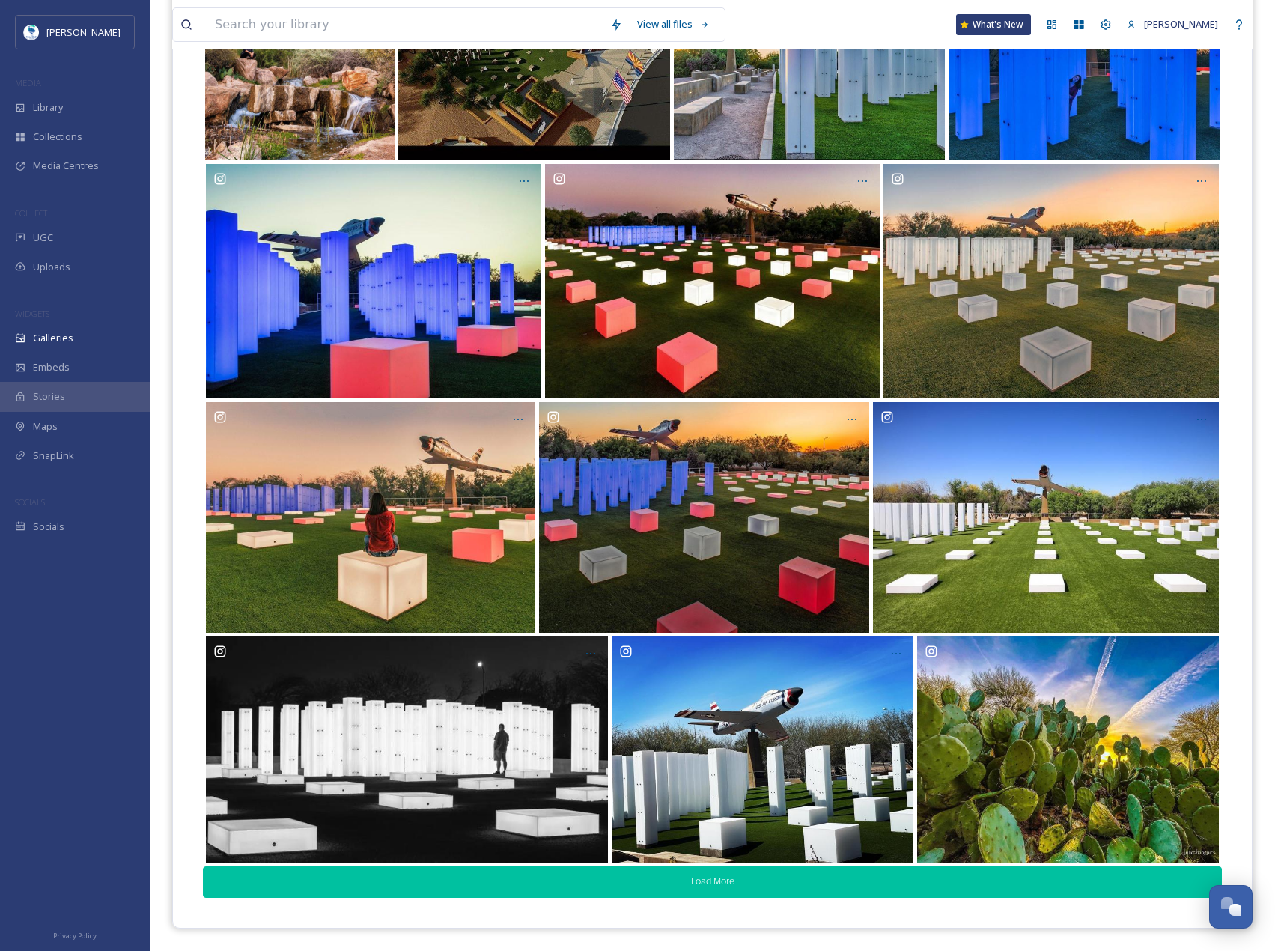
click at [699, 892] on button "Load More" at bounding box center [712, 881] width 1019 height 31
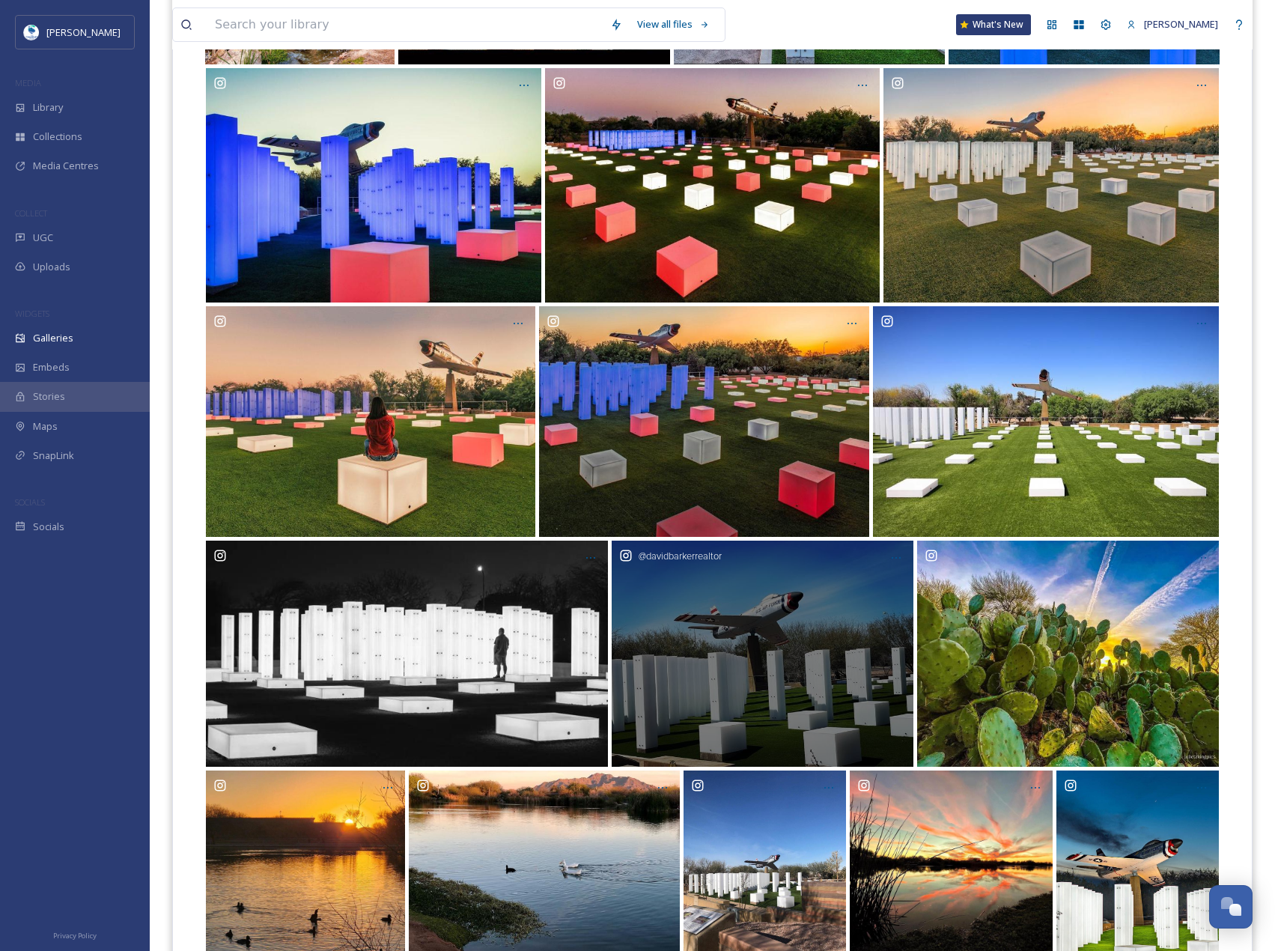
scroll to position [702, 0]
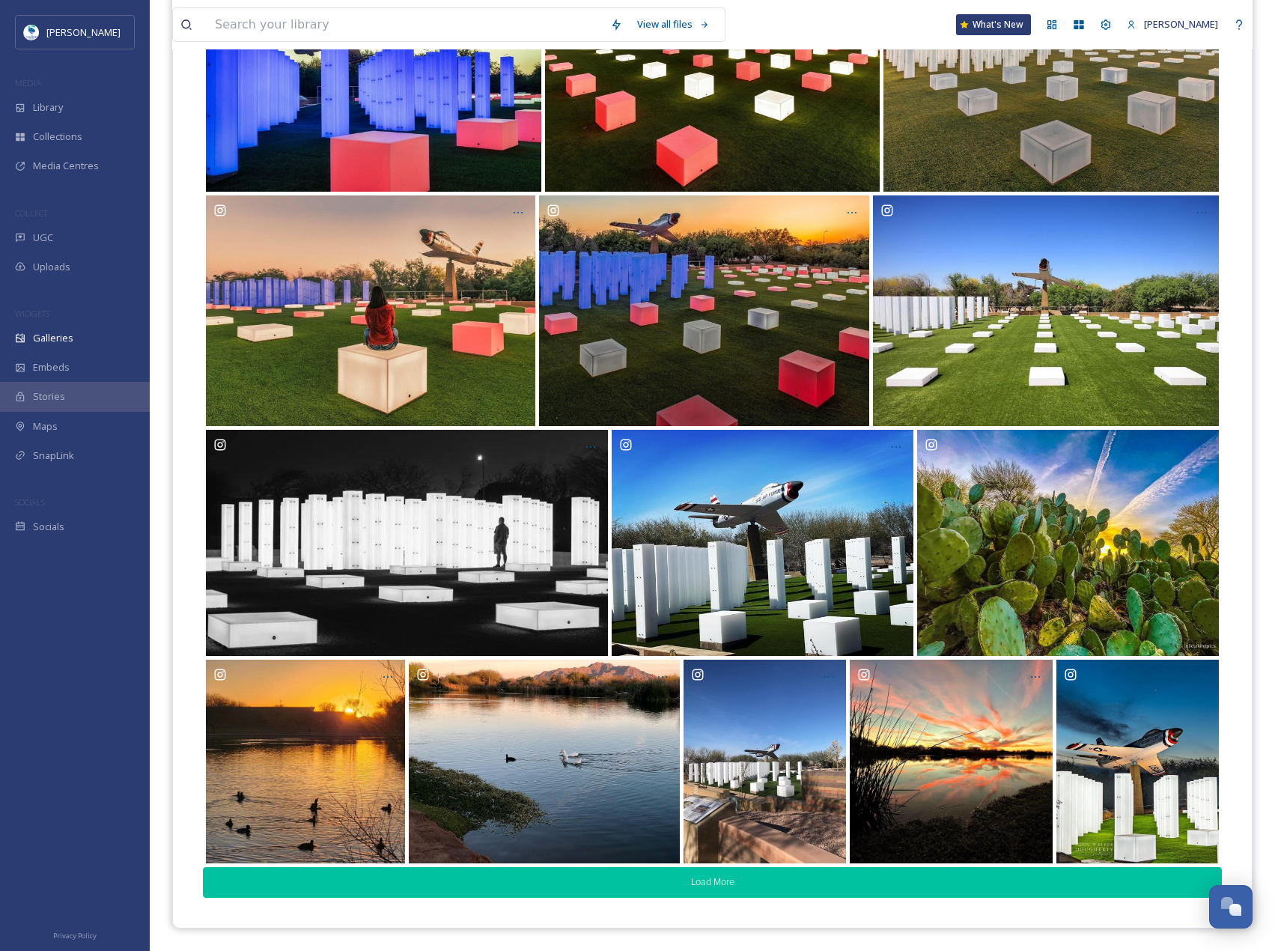
click at [693, 894] on button "Load More" at bounding box center [712, 882] width 1019 height 31
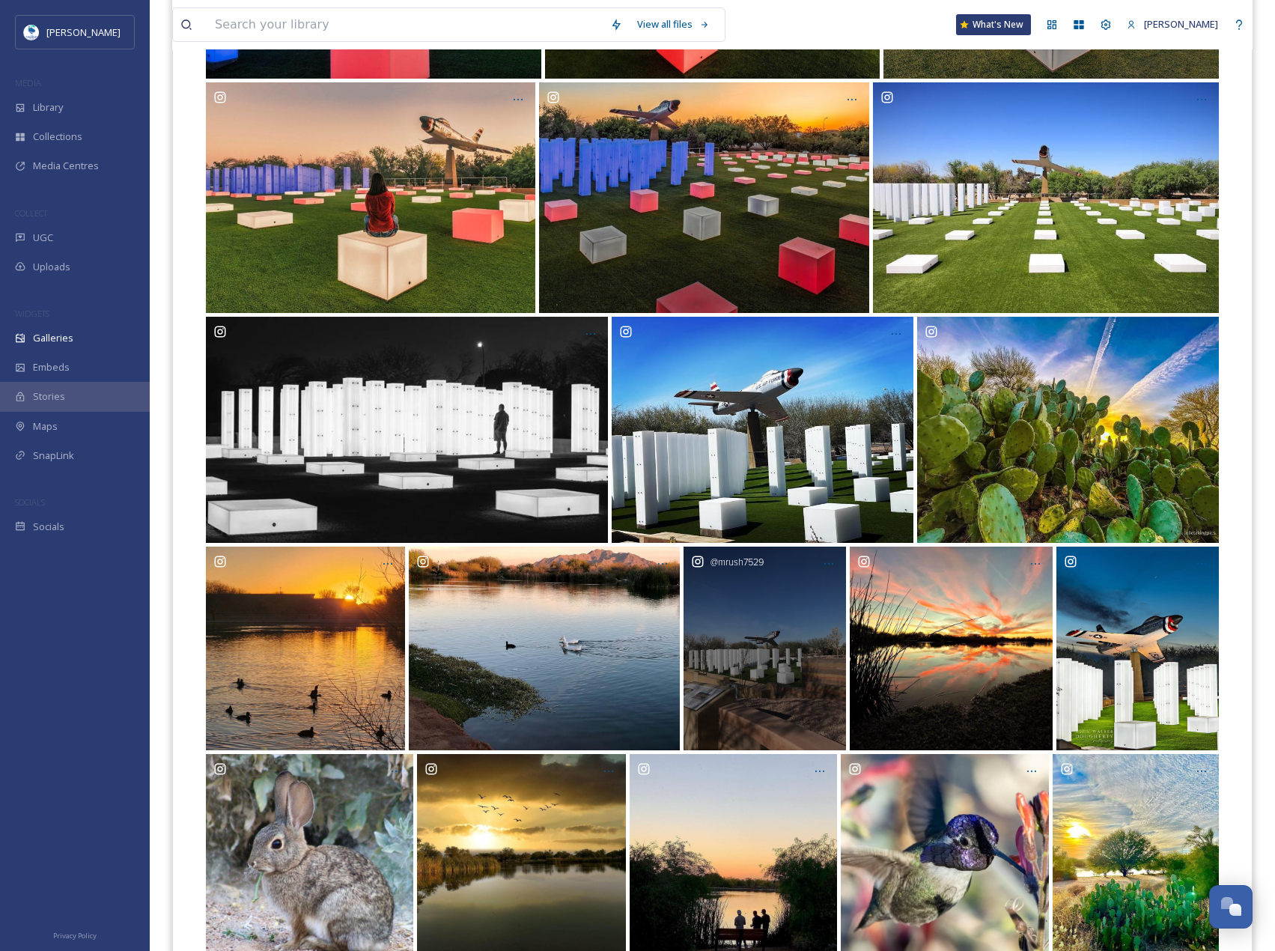
scroll to position [913, 0]
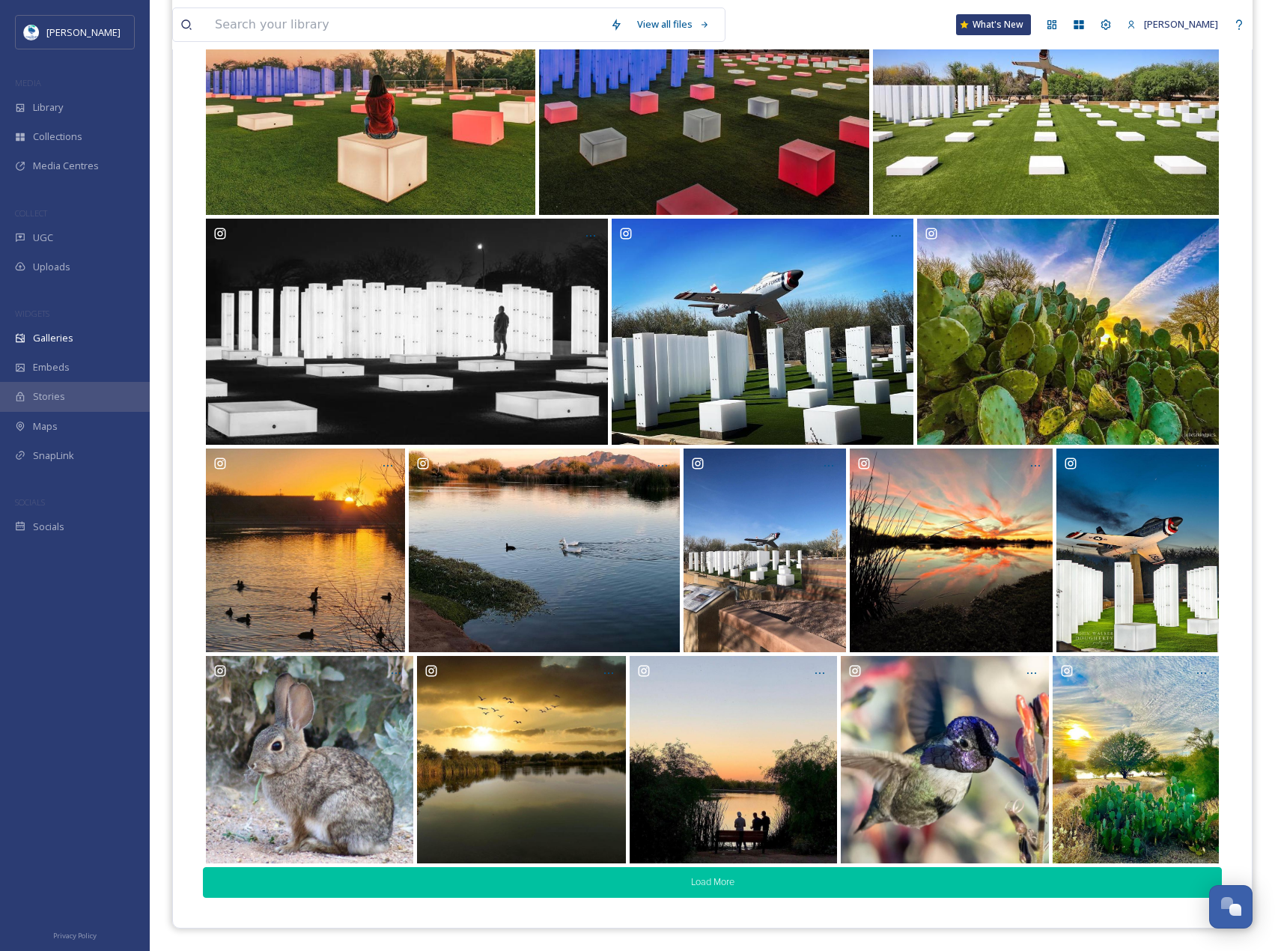
click at [799, 893] on button "Load More" at bounding box center [712, 882] width 1019 height 31
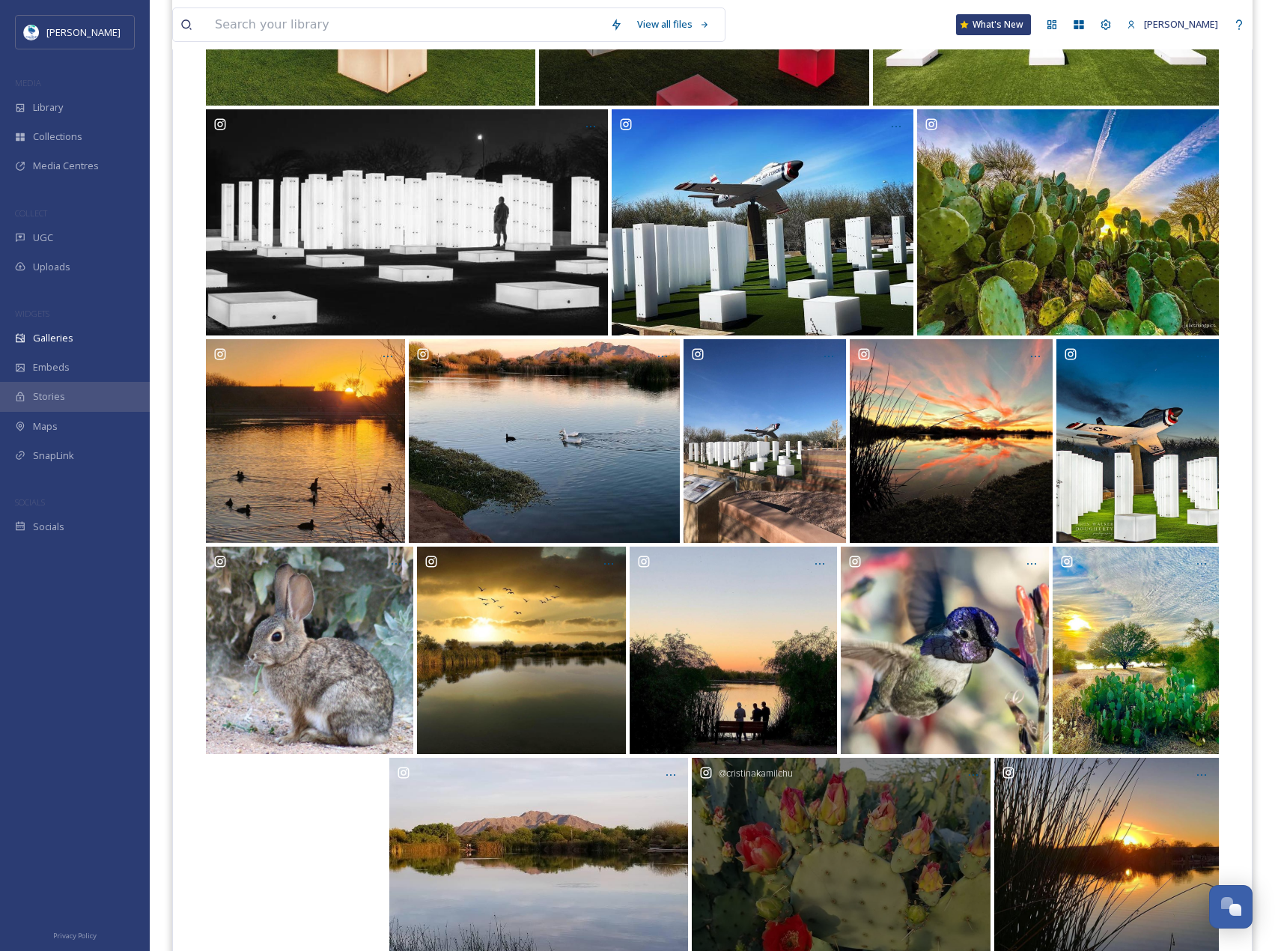
scroll to position [1141, 0]
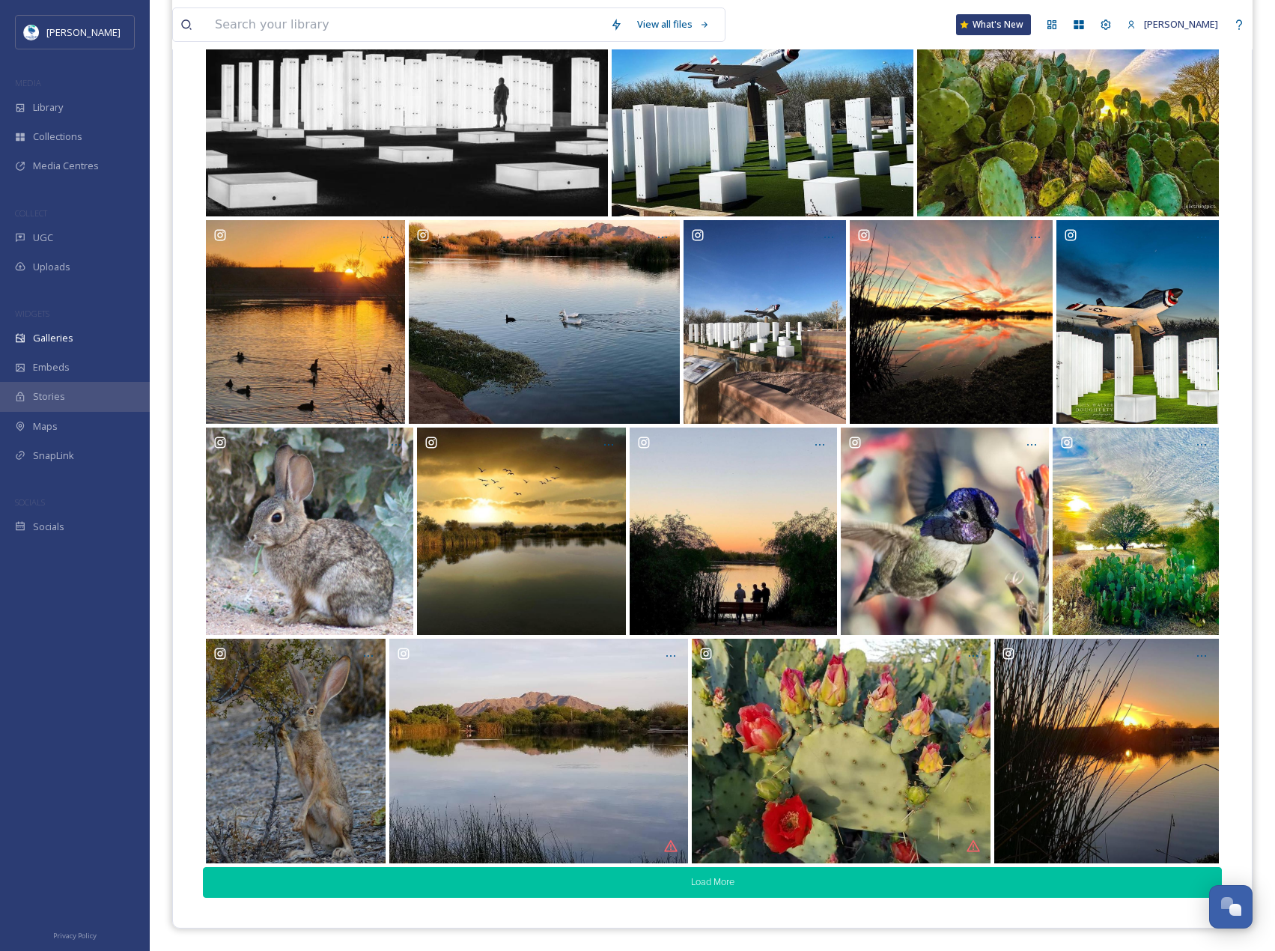
click at [711, 891] on button "Load More" at bounding box center [712, 882] width 1019 height 31
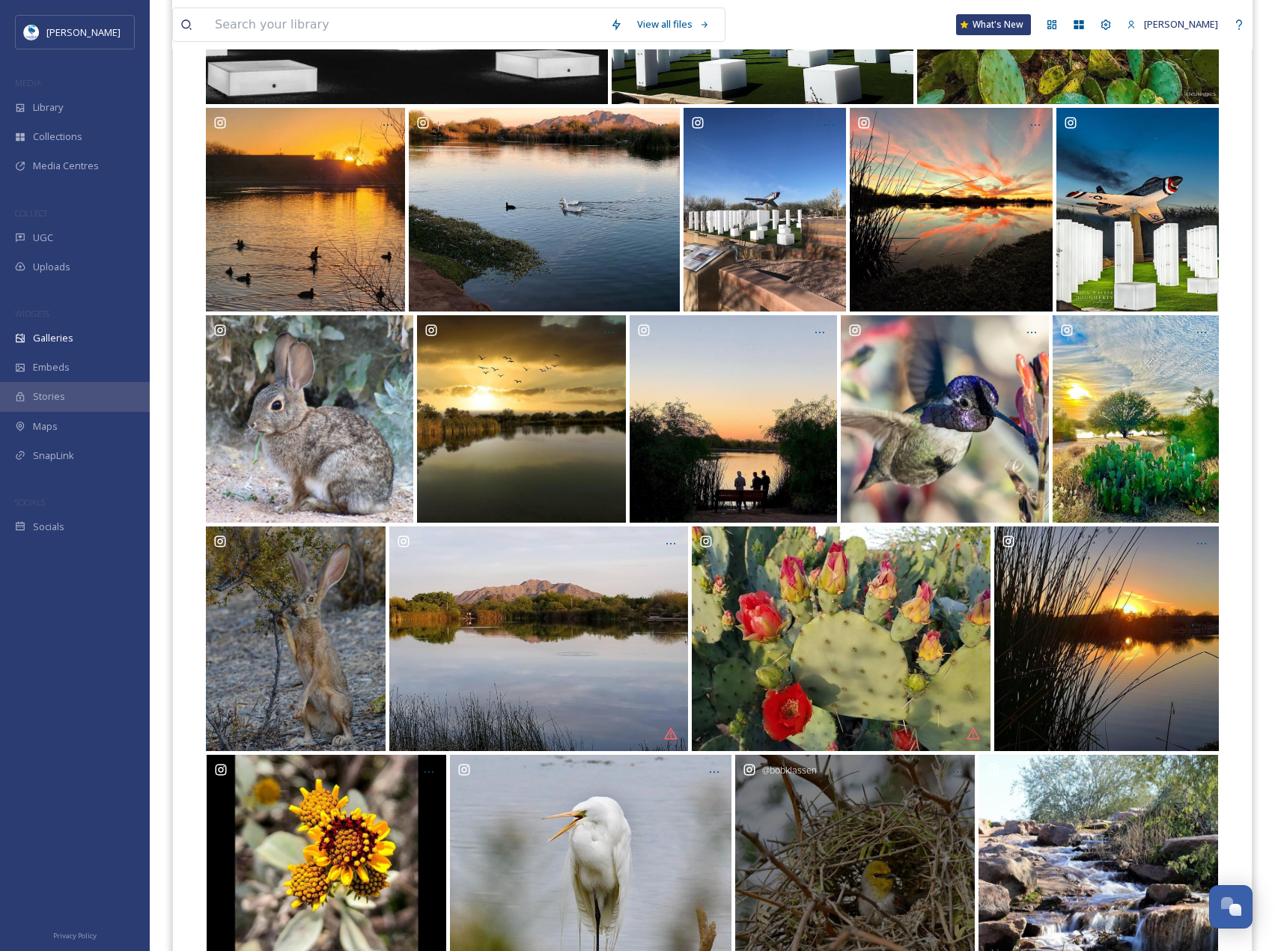
scroll to position [1385, 0]
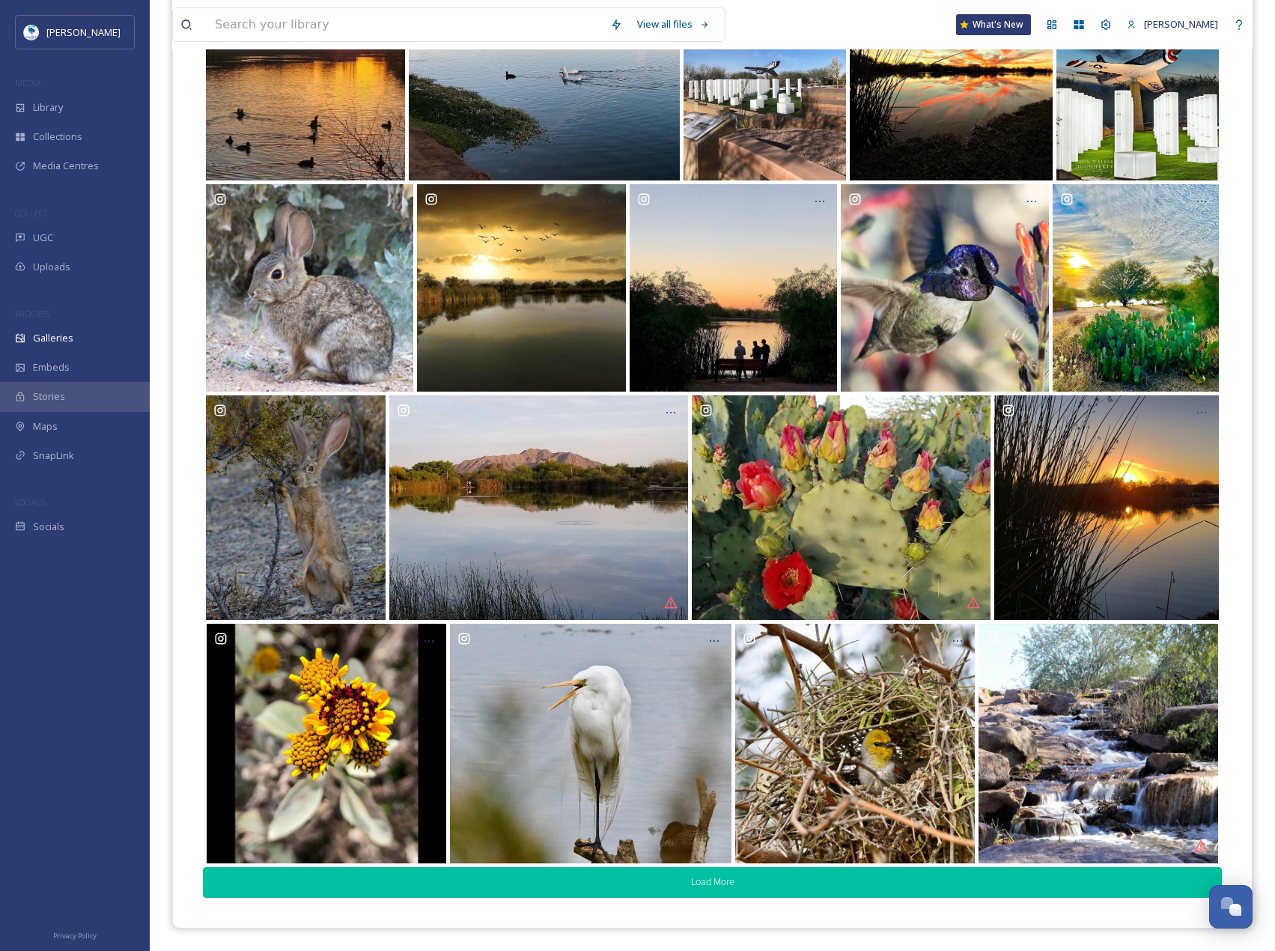
click at [767, 878] on button "Load More" at bounding box center [712, 882] width 1019 height 31
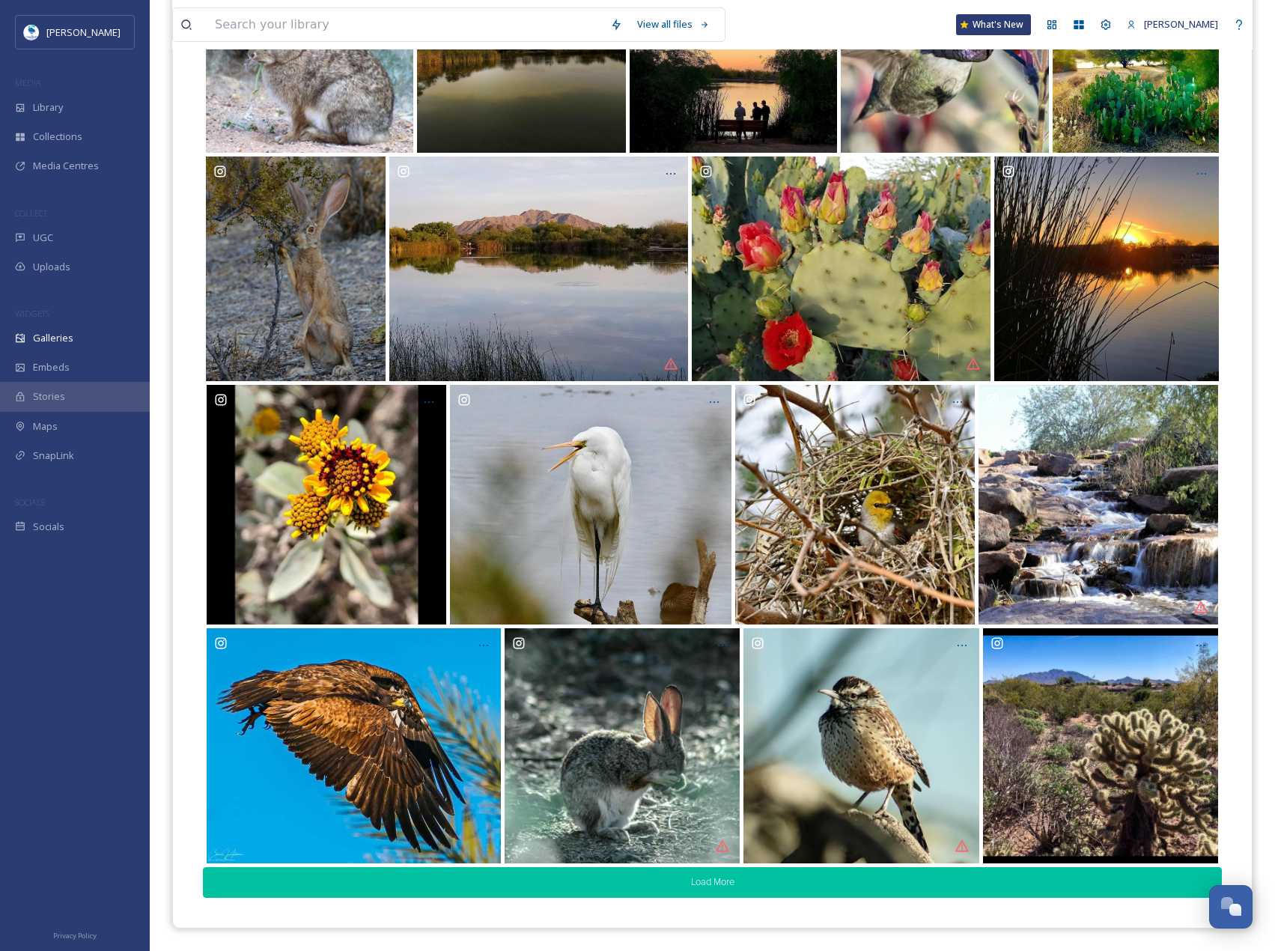
click at [758, 888] on button "Load More" at bounding box center [712, 882] width 1019 height 31
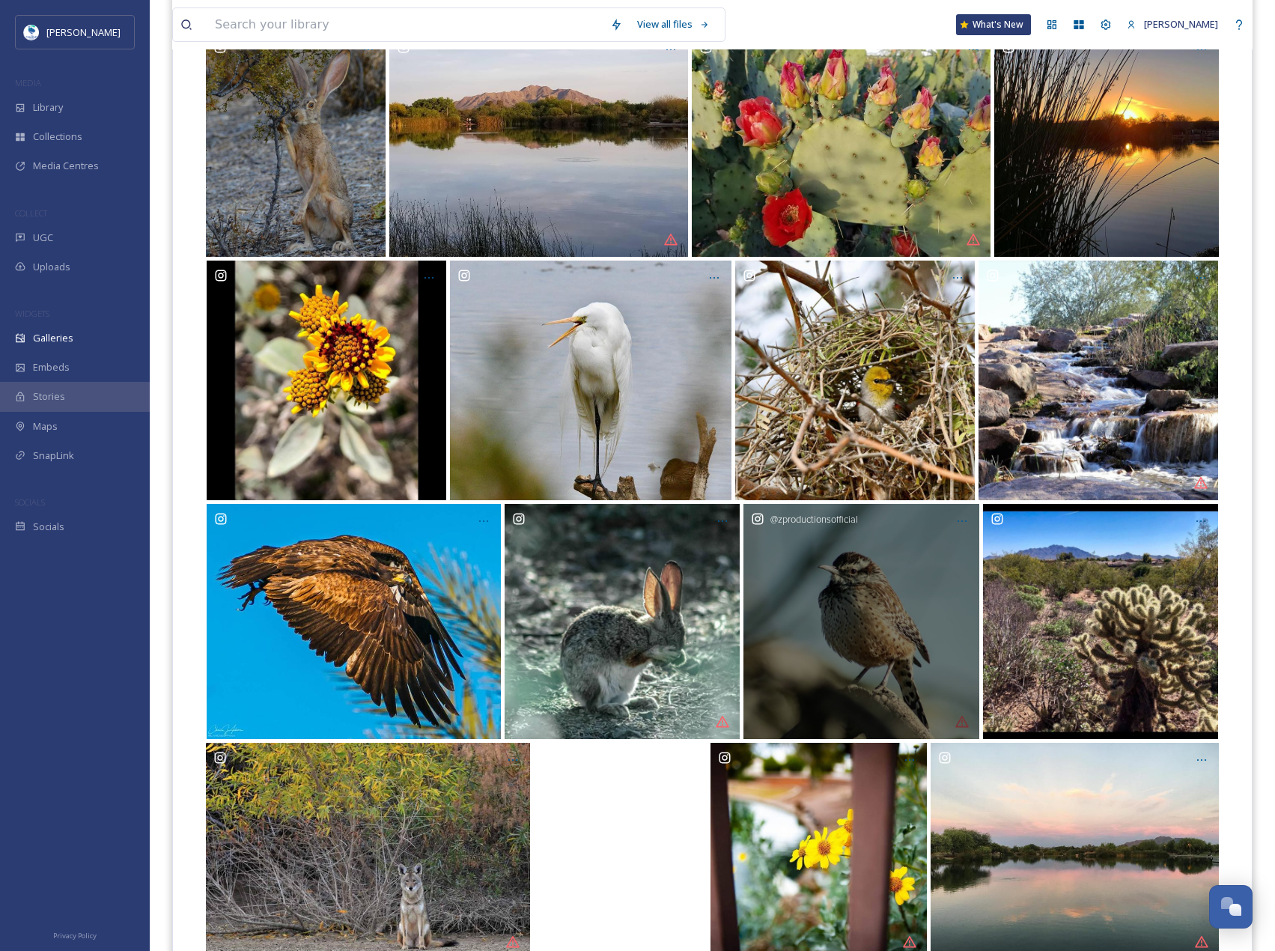
scroll to position [1844, 0]
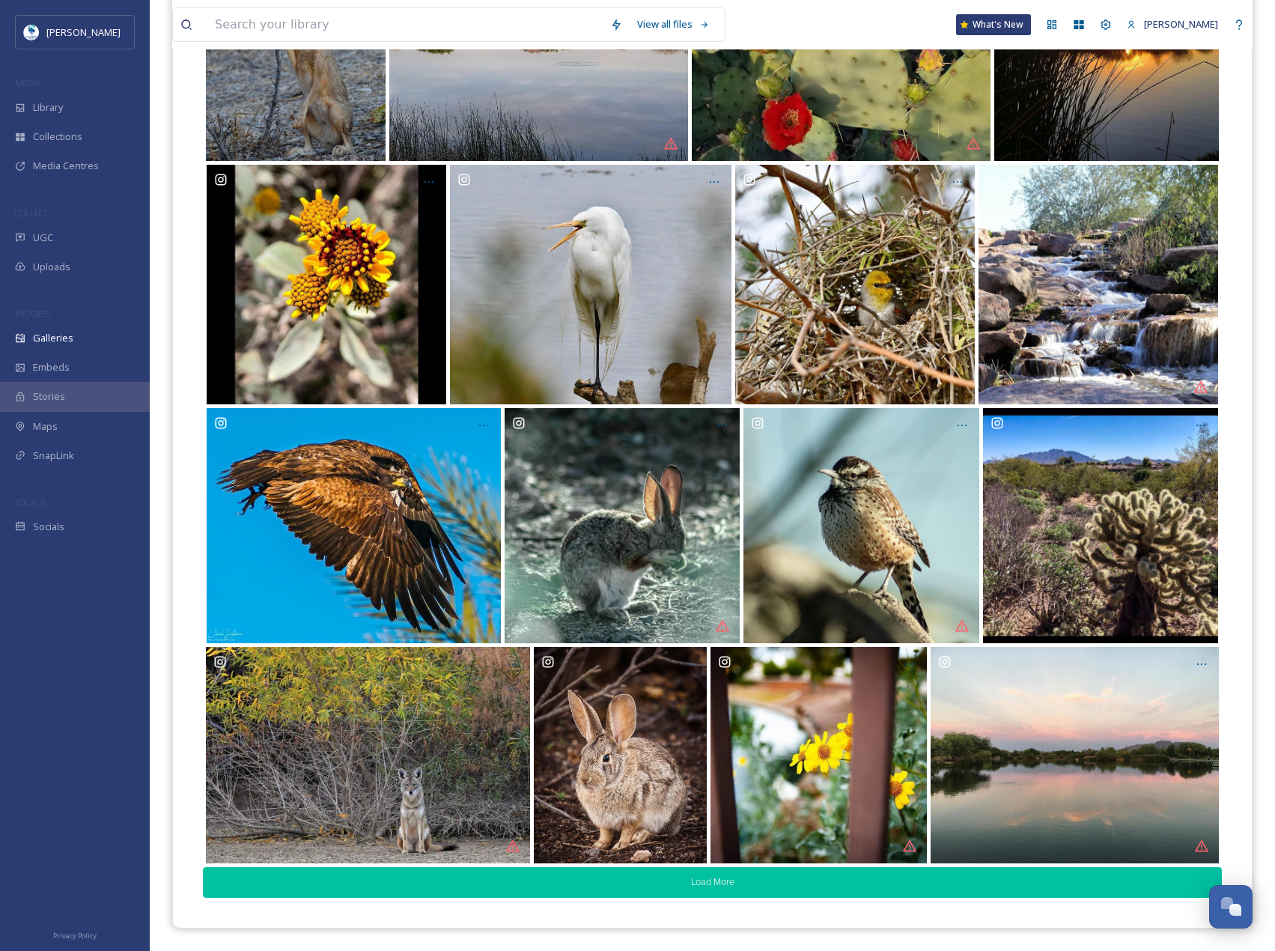
click at [762, 876] on button "Load More" at bounding box center [712, 882] width 1019 height 31
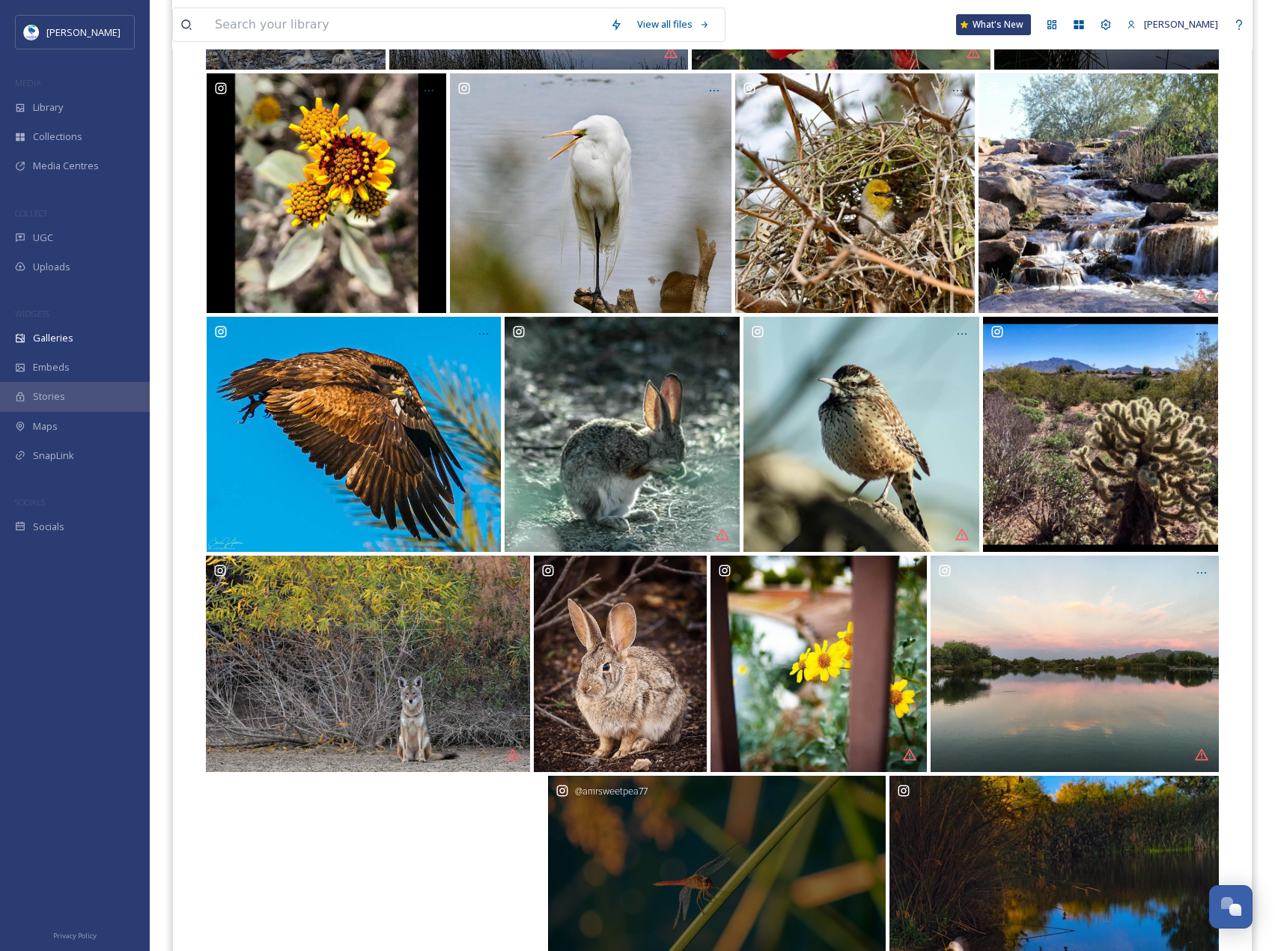
scroll to position [2041, 0]
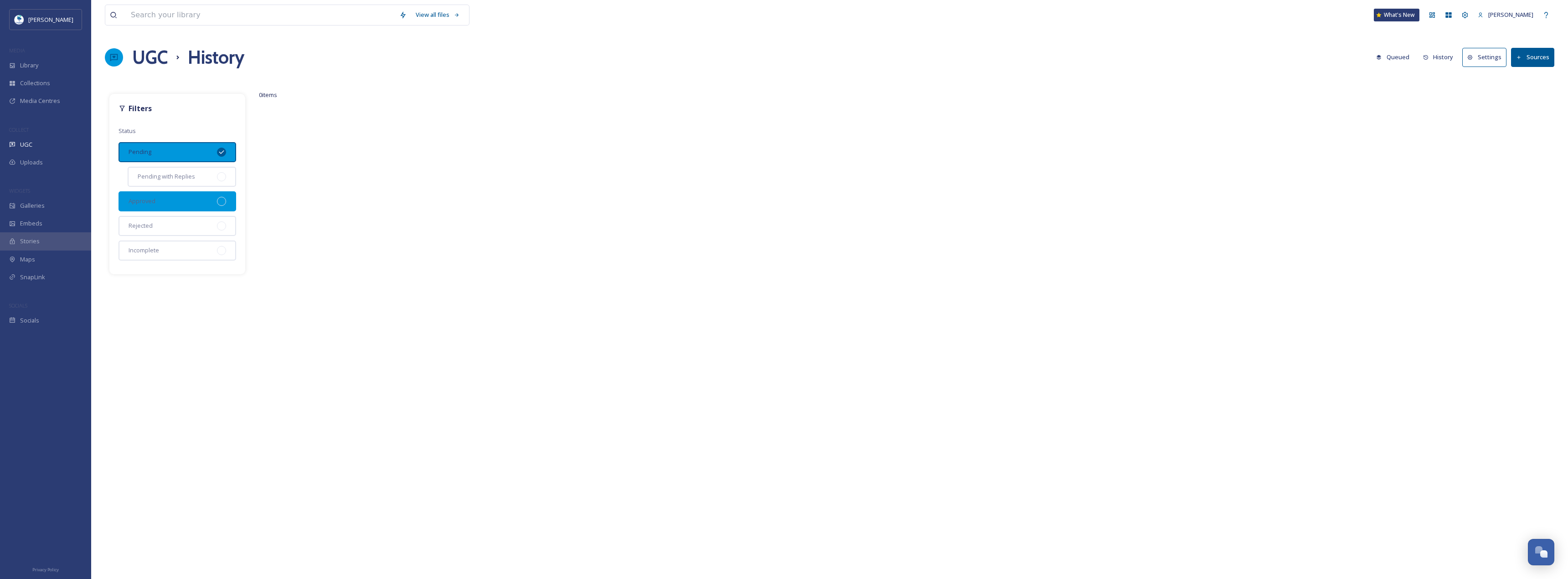
click at [196, 207] on div "Approved" at bounding box center [177, 201] width 117 height 20
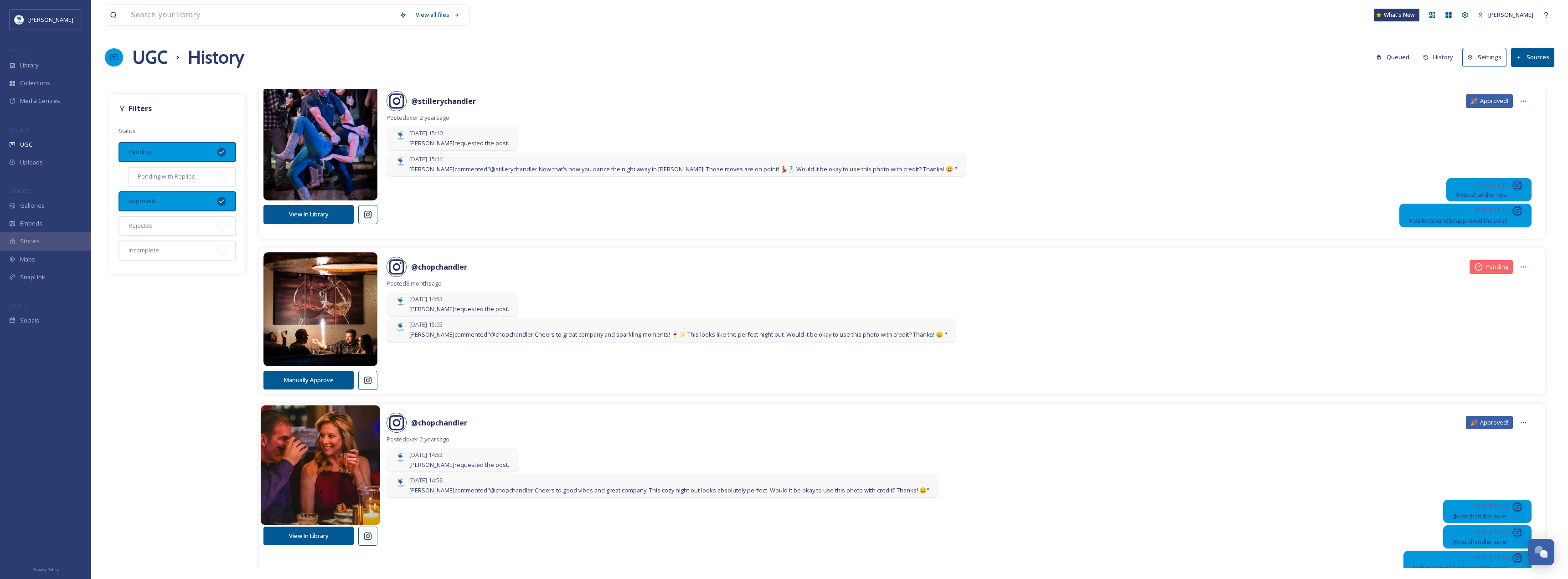
scroll to position [182, 0]
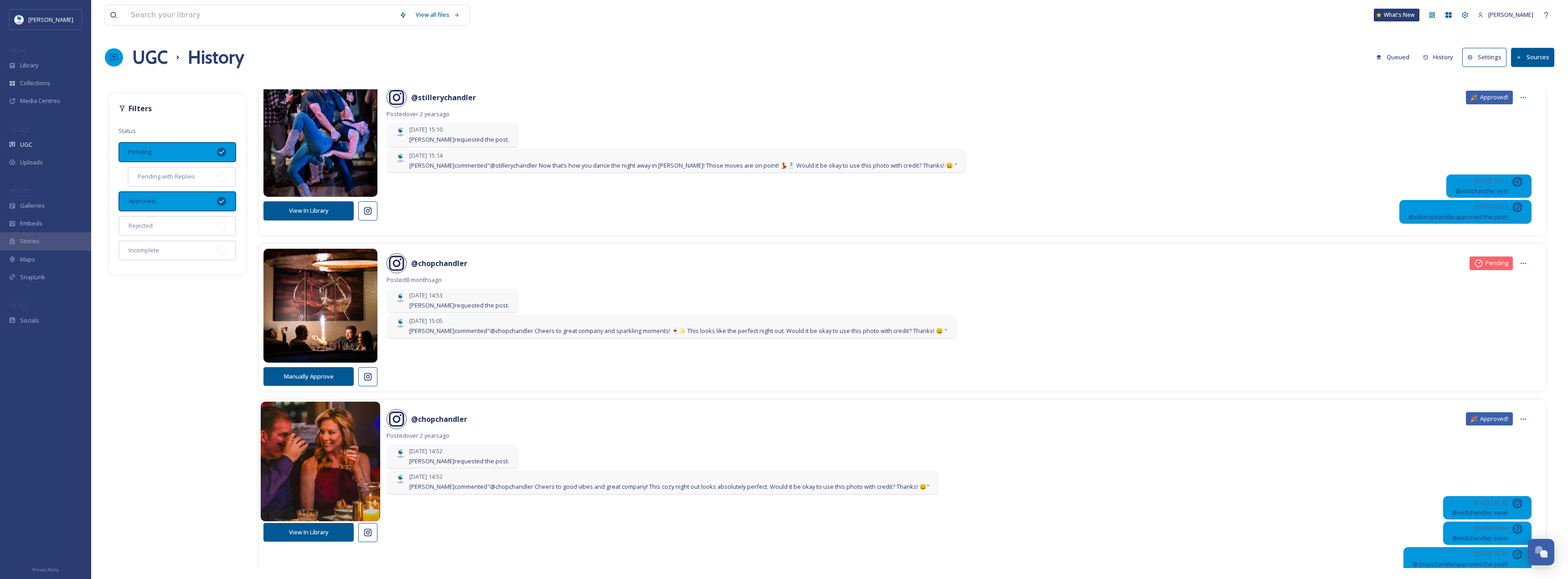
click at [285, 466] on img at bounding box center [320, 461] width 120 height 144
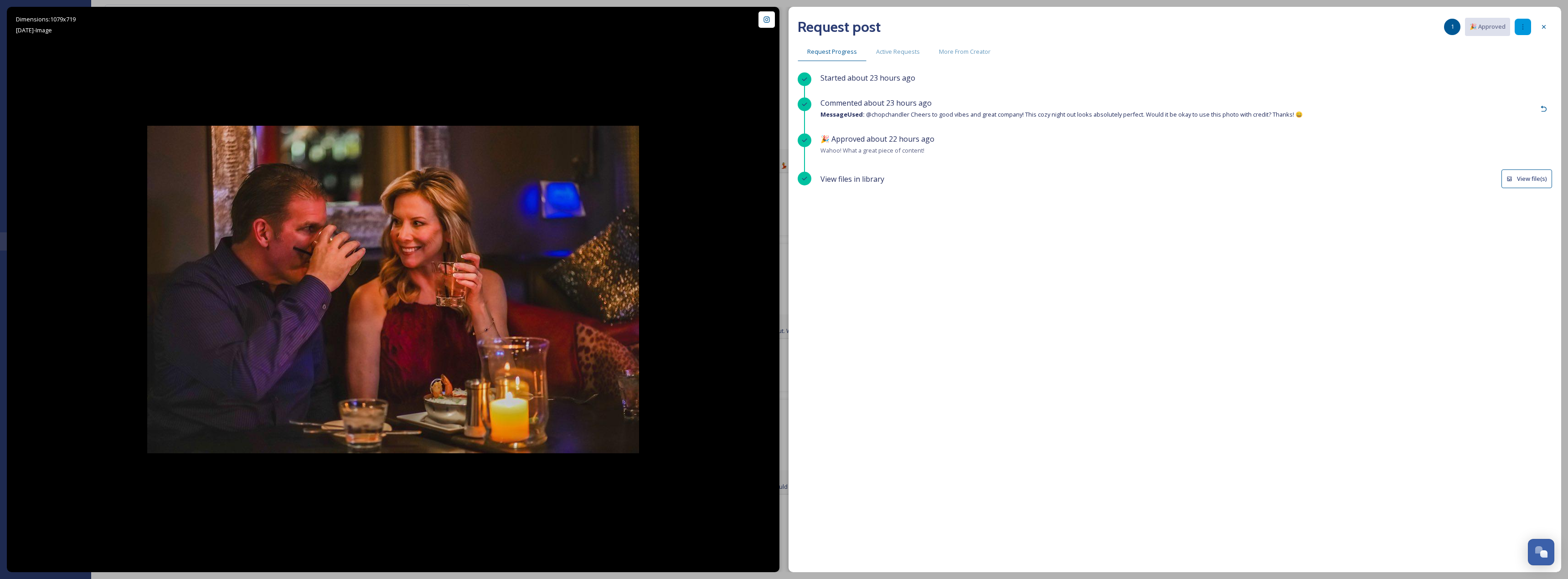
click at [1524, 28] on icon at bounding box center [1523, 27] width 7 height 7
click at [1393, 97] on div "Commented about 23 hours ago Message Used: @chopchandler Cheers to good vibes a…" at bounding box center [1186, 108] width 732 height 23
click at [701, 208] on div "Dimensions: 1079 x 719 Feb 22 - Image @ chopchandler Posted over 2 years ago Vi…" at bounding box center [393, 289] width 772 height 565
click at [1515, 27] on div at bounding box center [1522, 27] width 16 height 16
click at [1458, 176] on div "View files in library View file(s)" at bounding box center [1186, 179] width 732 height 19
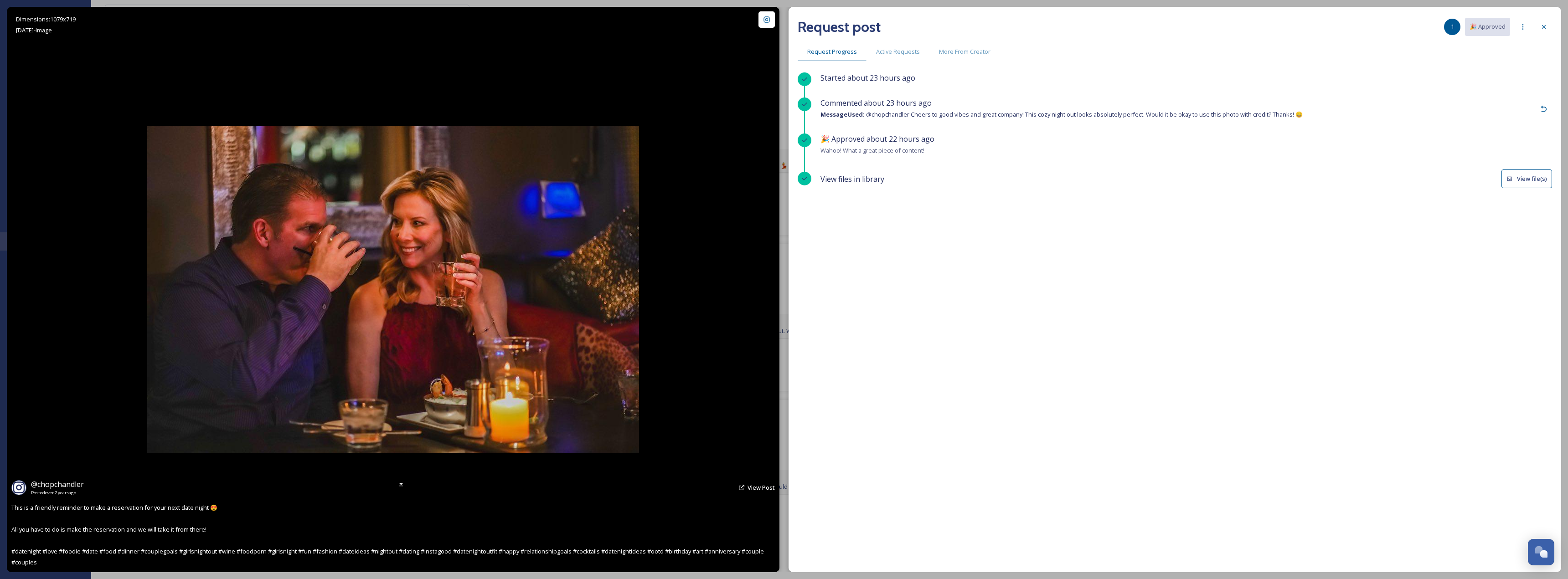
click at [564, 328] on img at bounding box center [393, 290] width 492 height 327
click at [453, 237] on img at bounding box center [393, 290] width 492 height 327
drag, startPoint x: 449, startPoint y: 233, endPoint x: 930, endPoint y: 291, distance: 484.5
click at [911, 296] on div "Started about 23 hours ago Commented about 23 hours ago Message Used: @chopchan…" at bounding box center [1174, 299] width 754 height 452
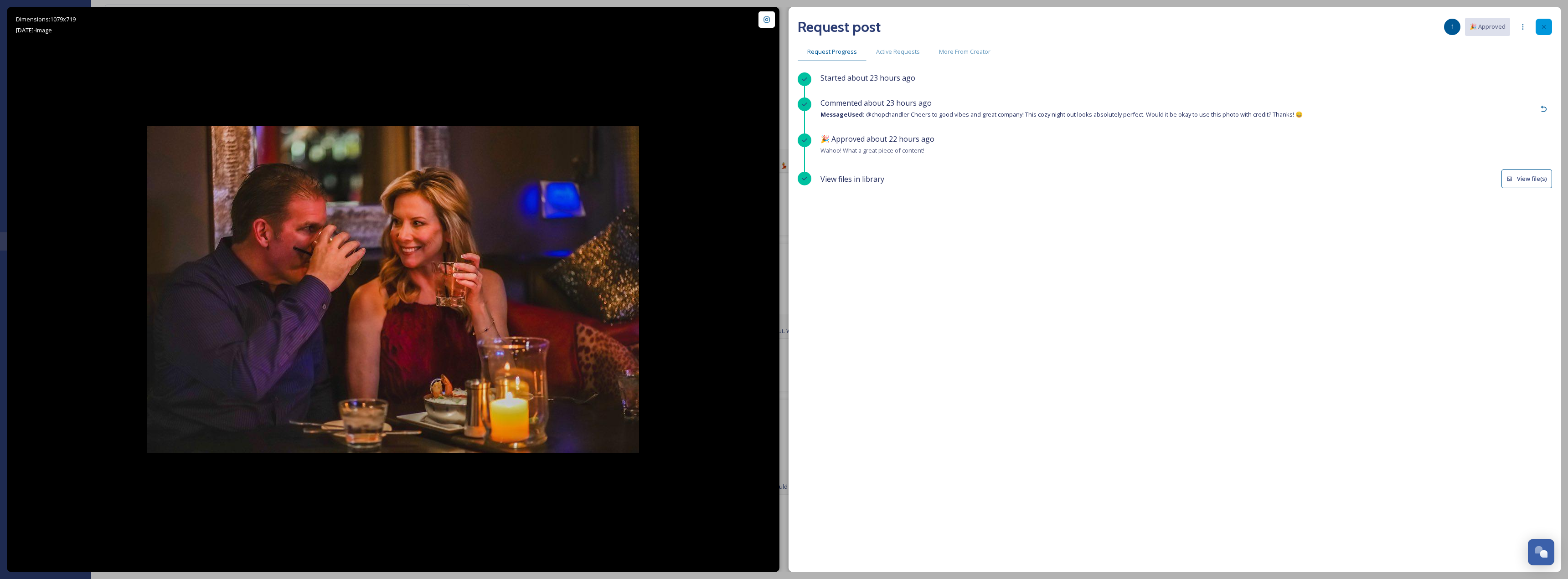
click at [1550, 27] on div at bounding box center [1544, 27] width 16 height 16
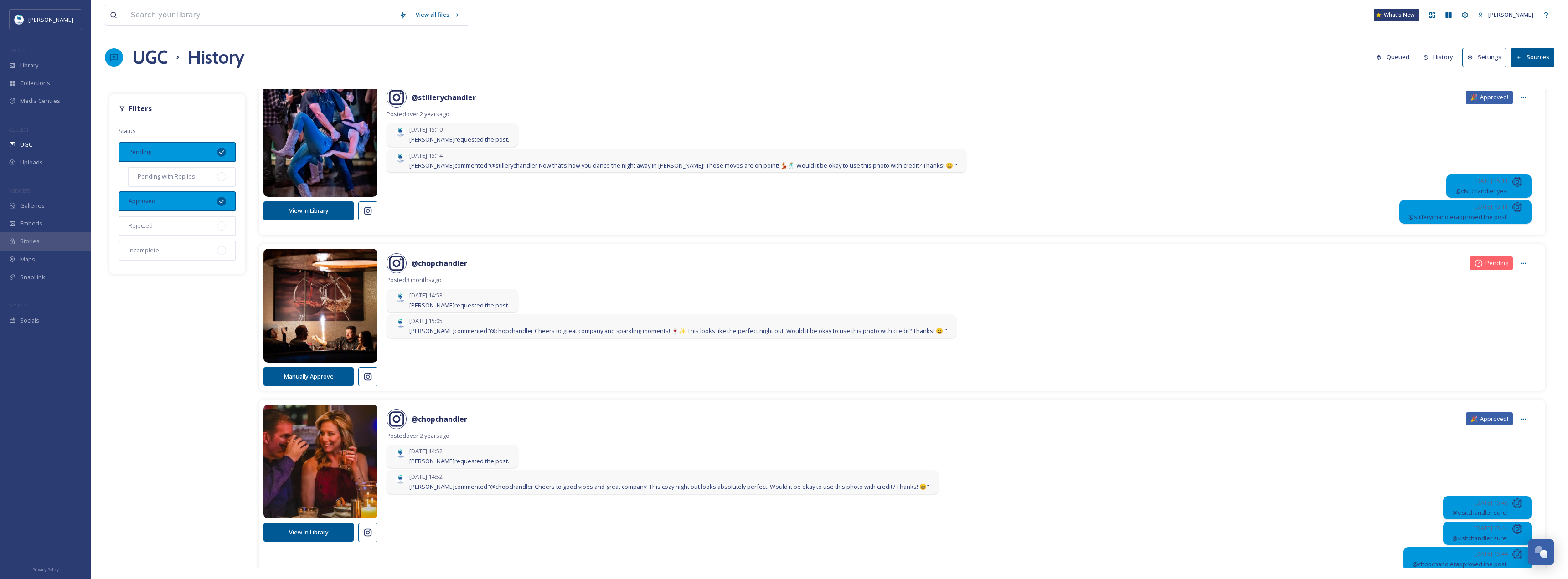
drag, startPoint x: 311, startPoint y: 536, endPoint x: 290, endPoint y: 530, distance: 21.8
click at [290, 530] on button "View In Library" at bounding box center [309, 532] width 90 height 19
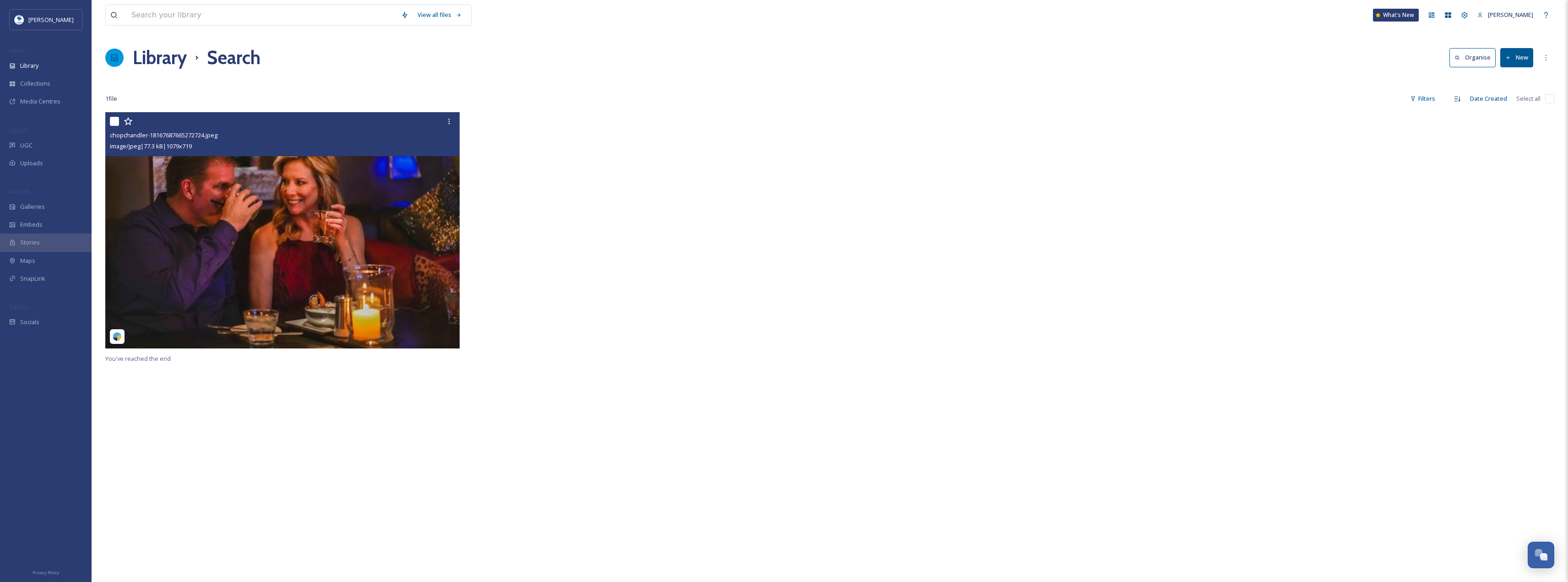
click at [314, 267] on img at bounding box center [282, 230] width 355 height 236
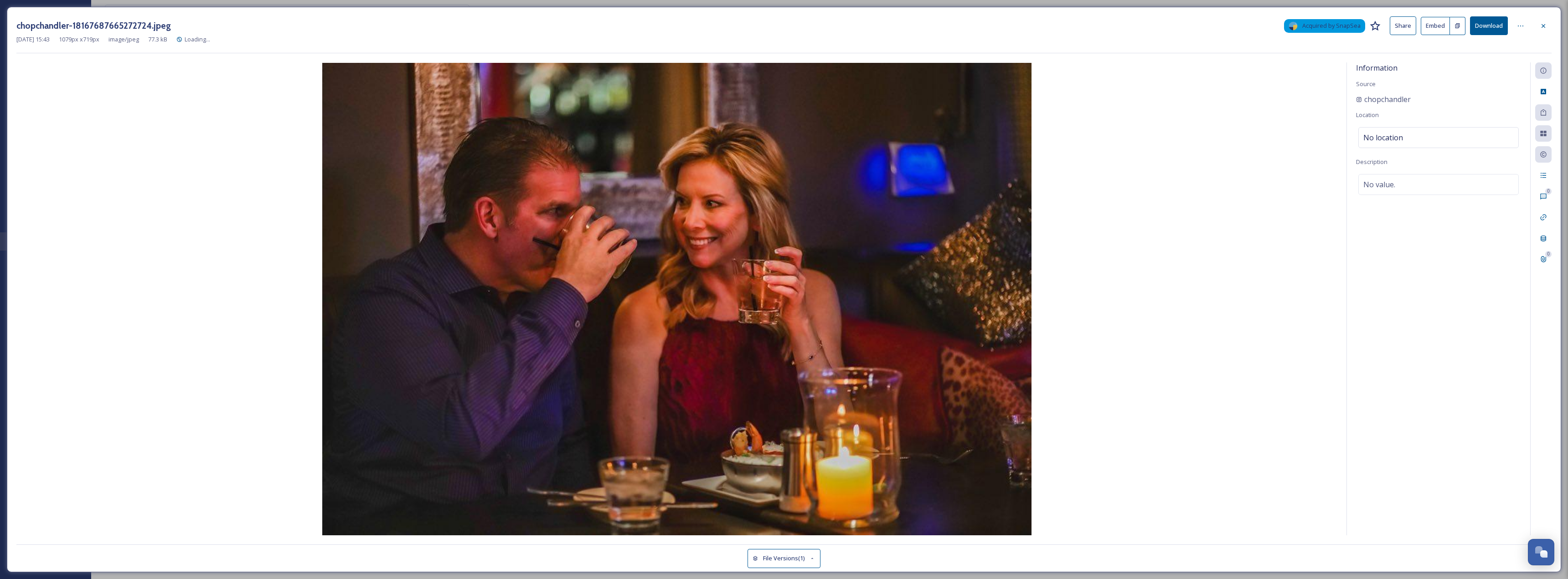
click at [1492, 24] on button "Download" at bounding box center [1489, 26] width 38 height 19
click at [1480, 25] on button "Download" at bounding box center [1489, 26] width 38 height 19
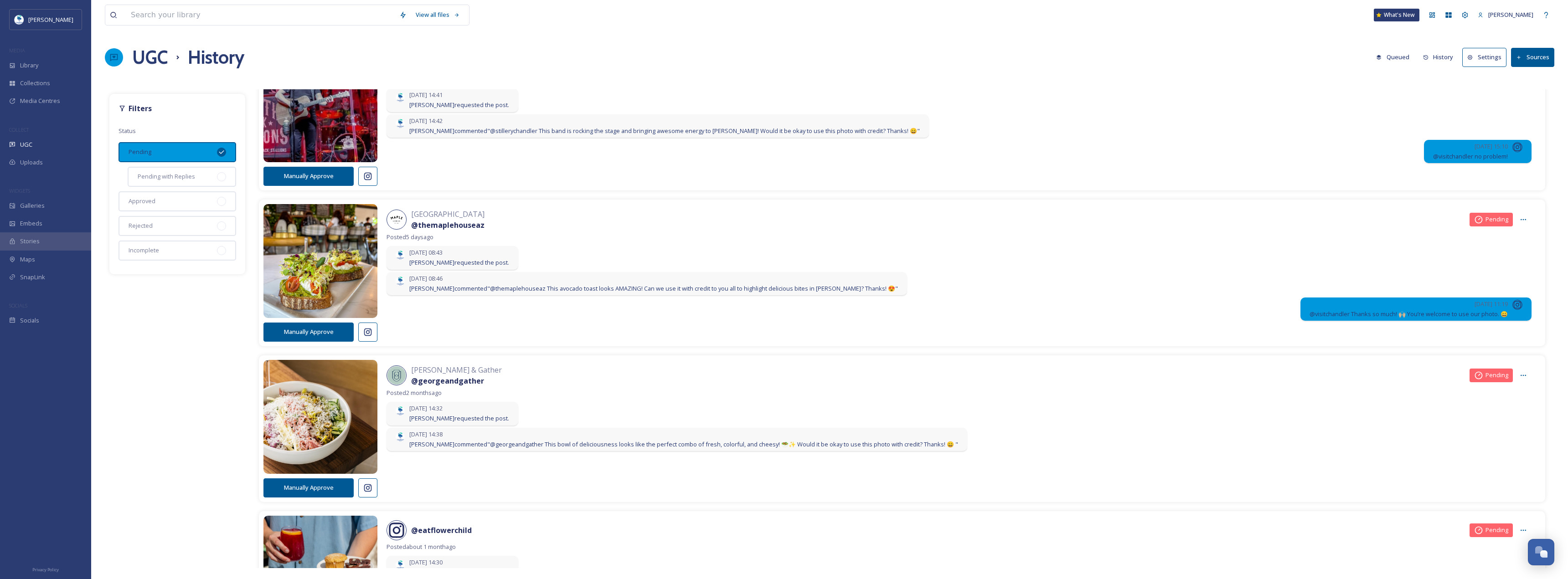
scroll to position [364, 0]
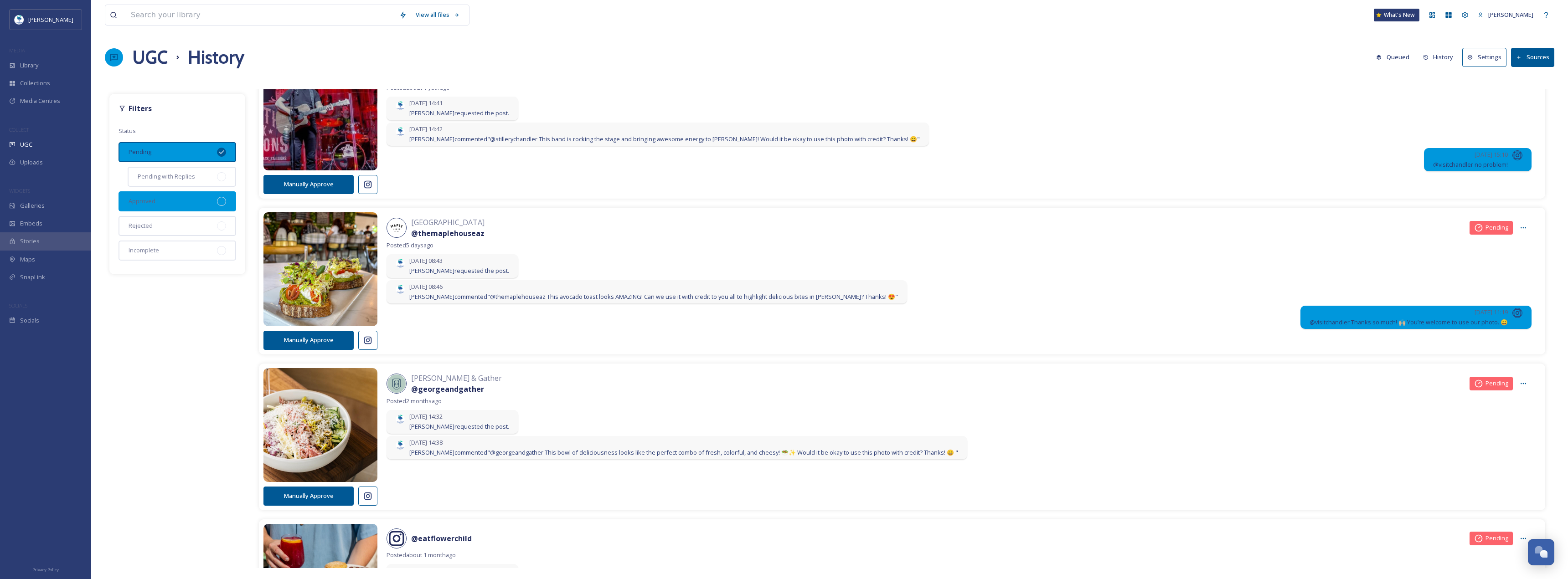
click at [211, 203] on div "Approved" at bounding box center [177, 201] width 117 height 20
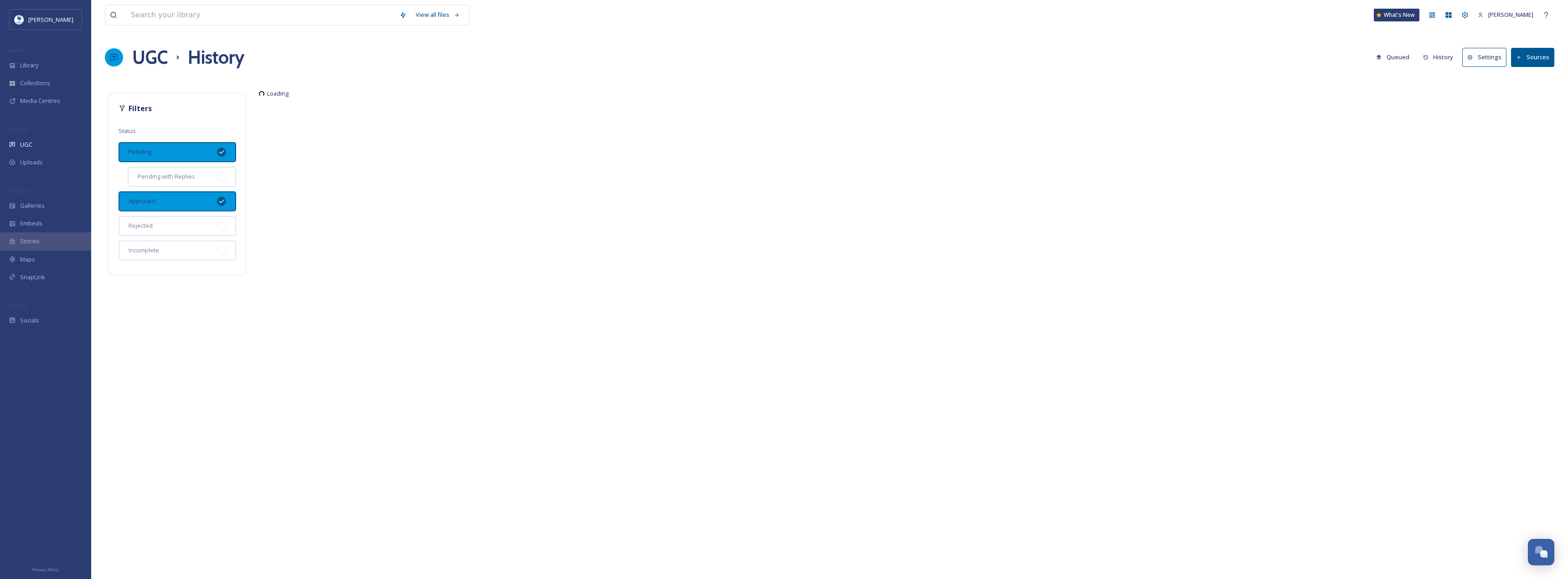
click at [226, 146] on div "Pending" at bounding box center [177, 152] width 117 height 20
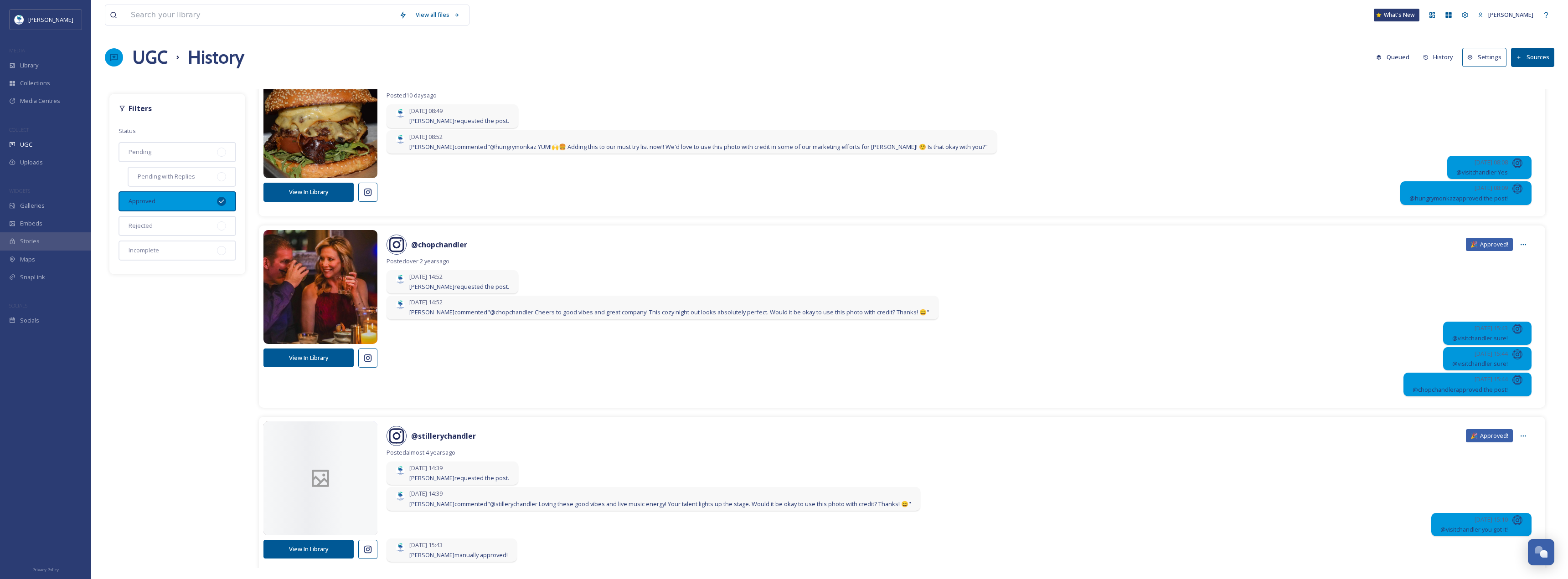
scroll to position [227, 0]
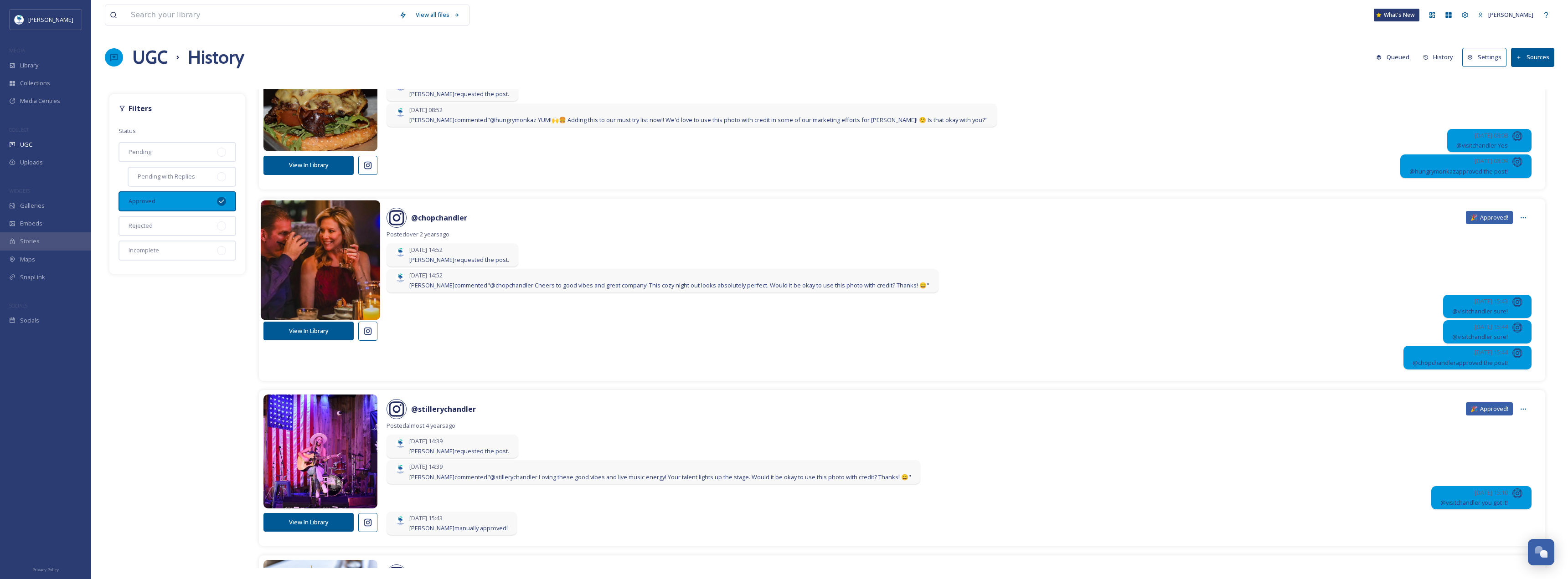
click at [318, 227] on img at bounding box center [320, 260] width 120 height 144
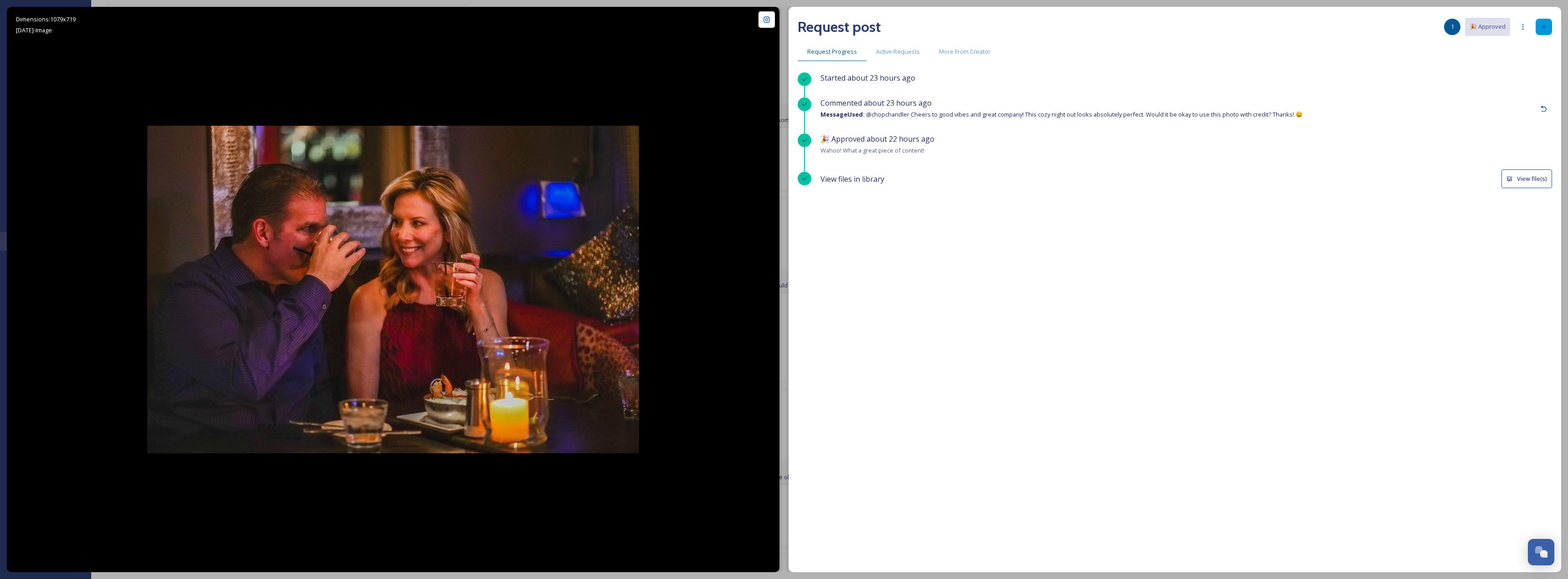
click at [1542, 21] on div at bounding box center [1544, 27] width 16 height 16
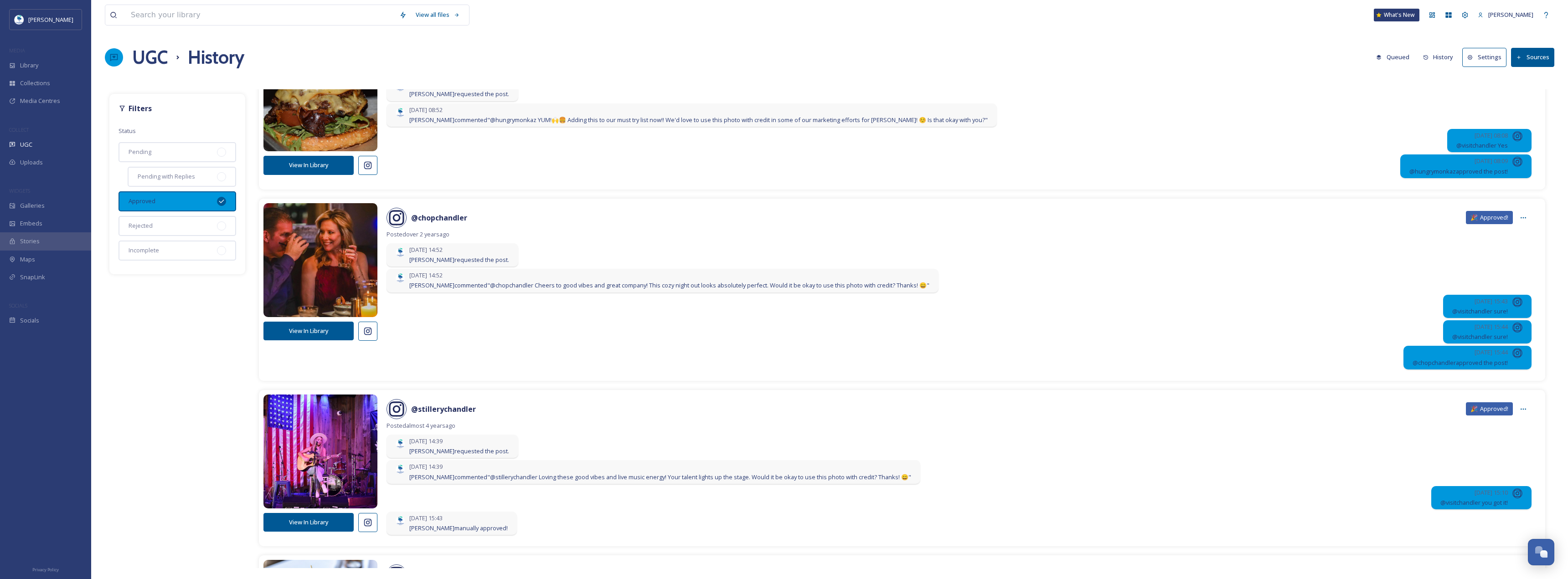
click at [337, 324] on button "View In Library" at bounding box center [309, 331] width 90 height 19
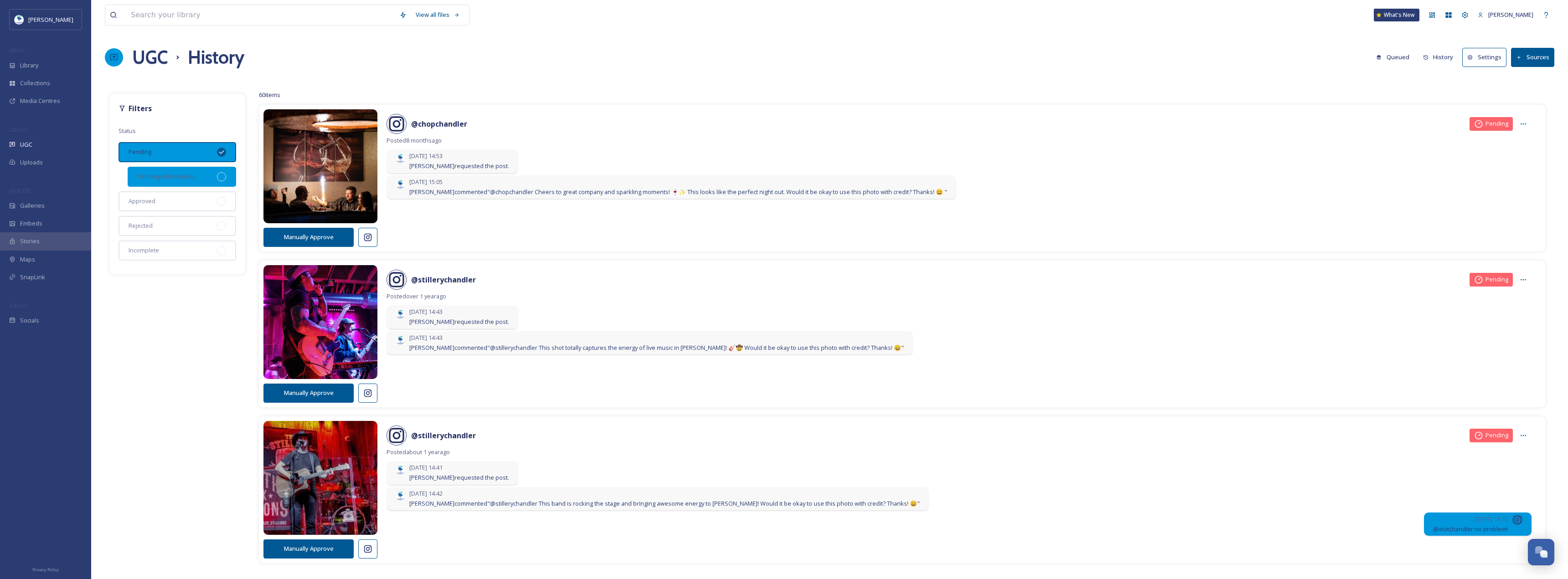
click at [205, 199] on div "Approved" at bounding box center [177, 201] width 117 height 20
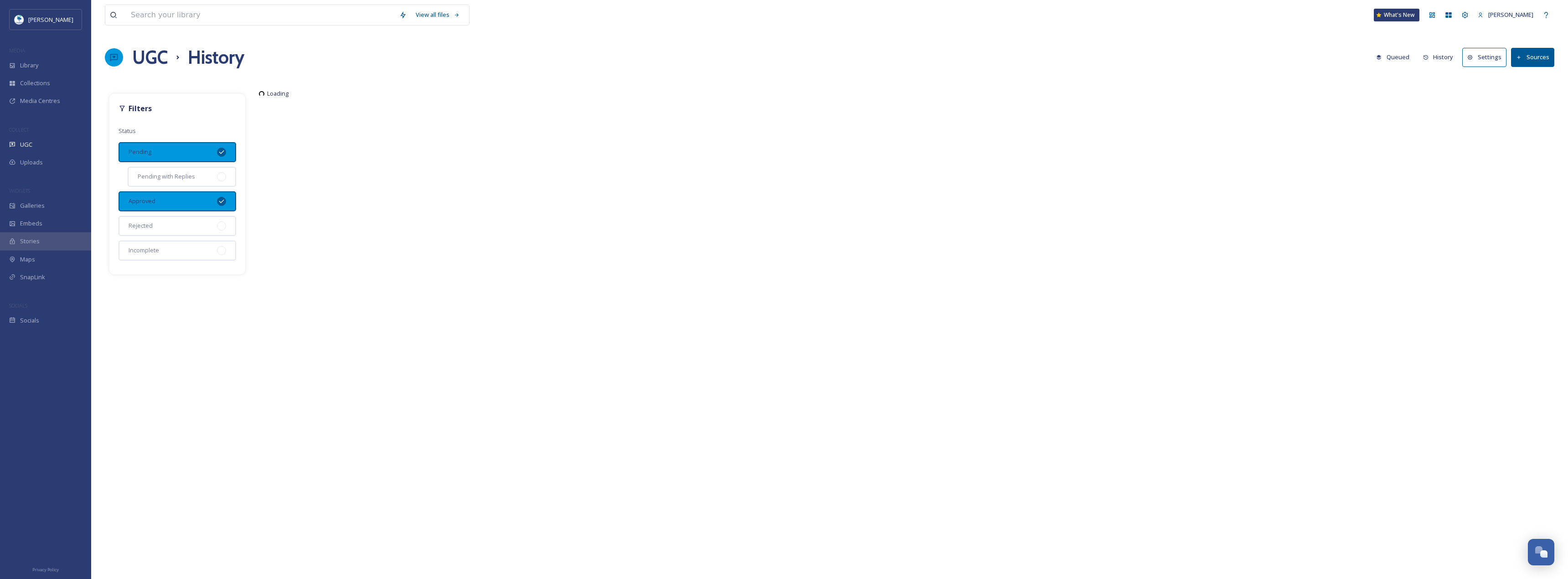
click at [223, 148] on icon at bounding box center [222, 152] width 7 height 7
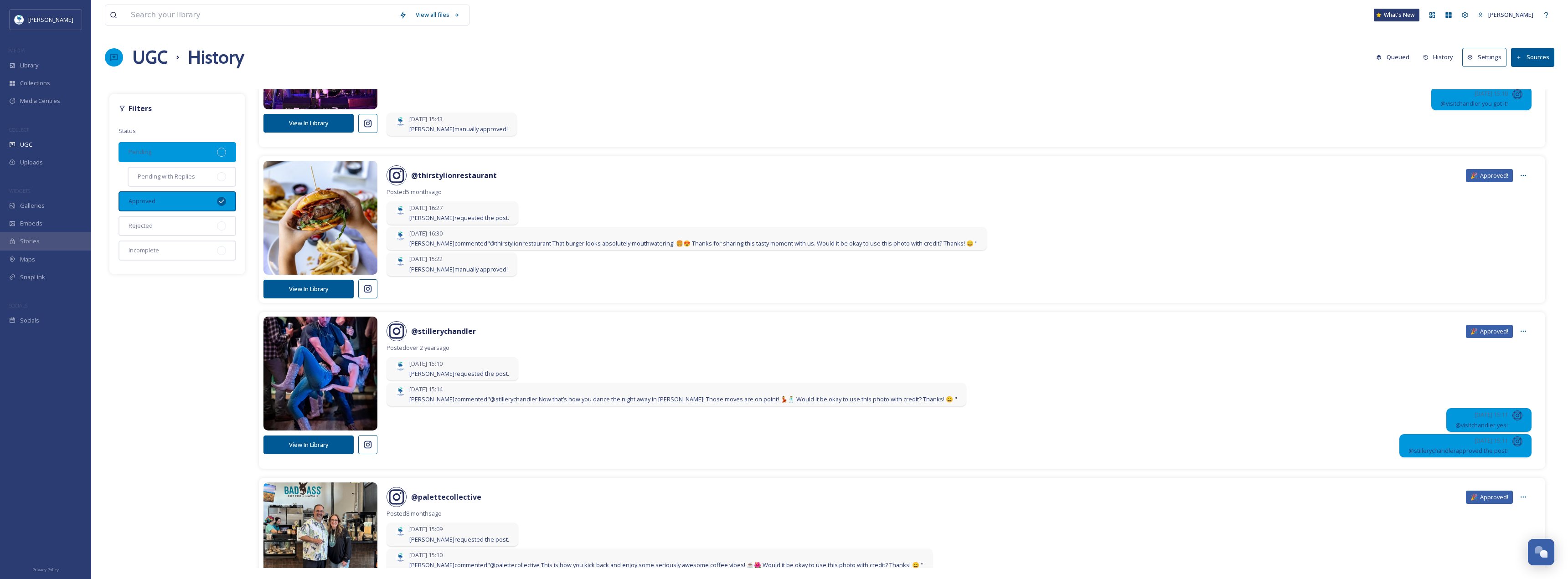
scroll to position [729, 0]
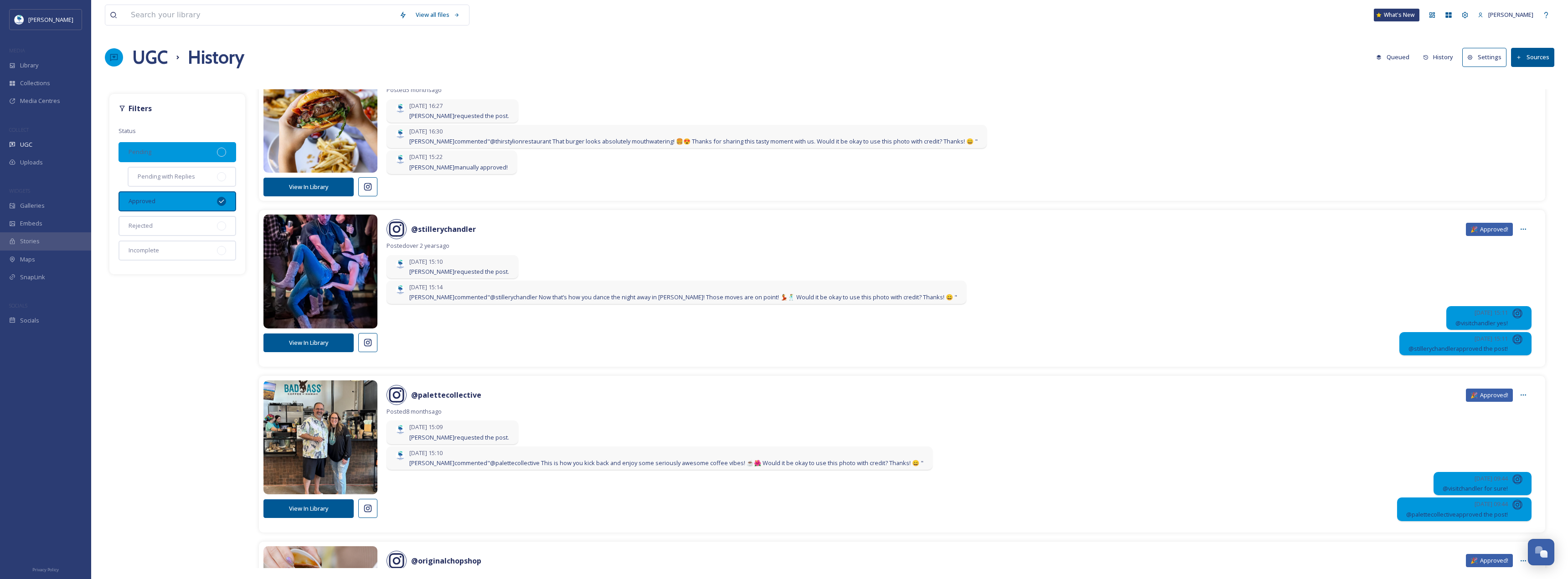
click at [306, 350] on button "View In Library" at bounding box center [309, 342] width 90 height 19
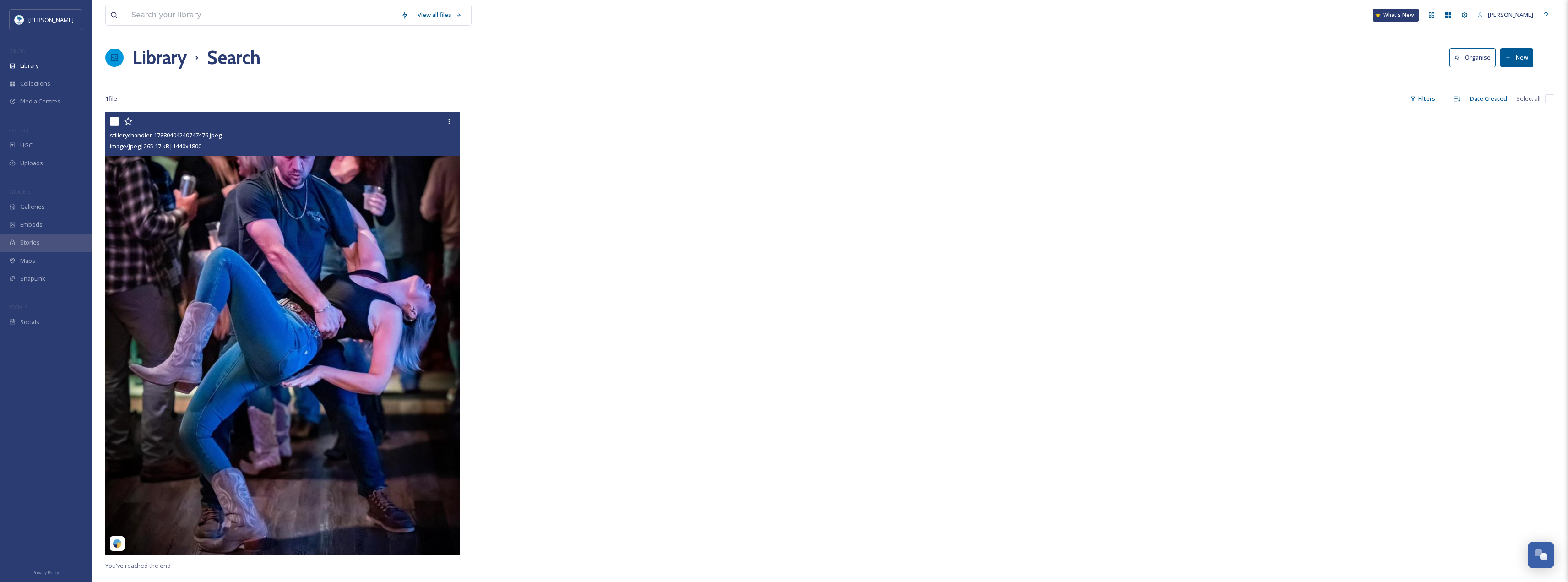
click at [331, 231] on img at bounding box center [282, 333] width 355 height 443
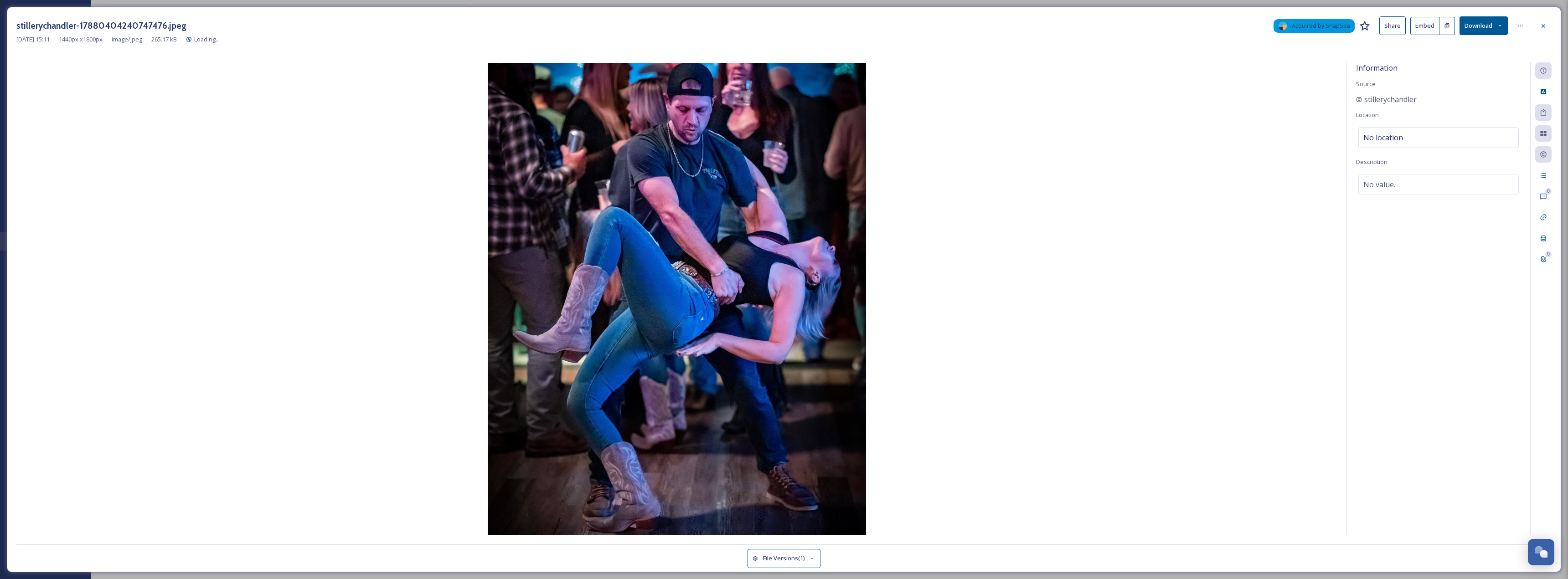
click at [1475, 26] on button "Download" at bounding box center [1483, 26] width 48 height 19
click at [1487, 48] on span "Download Original (1440 x 1800)" at bounding box center [1460, 47] width 86 height 9
click at [1460, 19] on button "Download" at bounding box center [1483, 26] width 48 height 19
click at [1456, 38] on div "Download Original (1440 x 1800)" at bounding box center [1460, 46] width 96 height 18
click at [1476, 27] on button "Download" at bounding box center [1483, 26] width 48 height 19
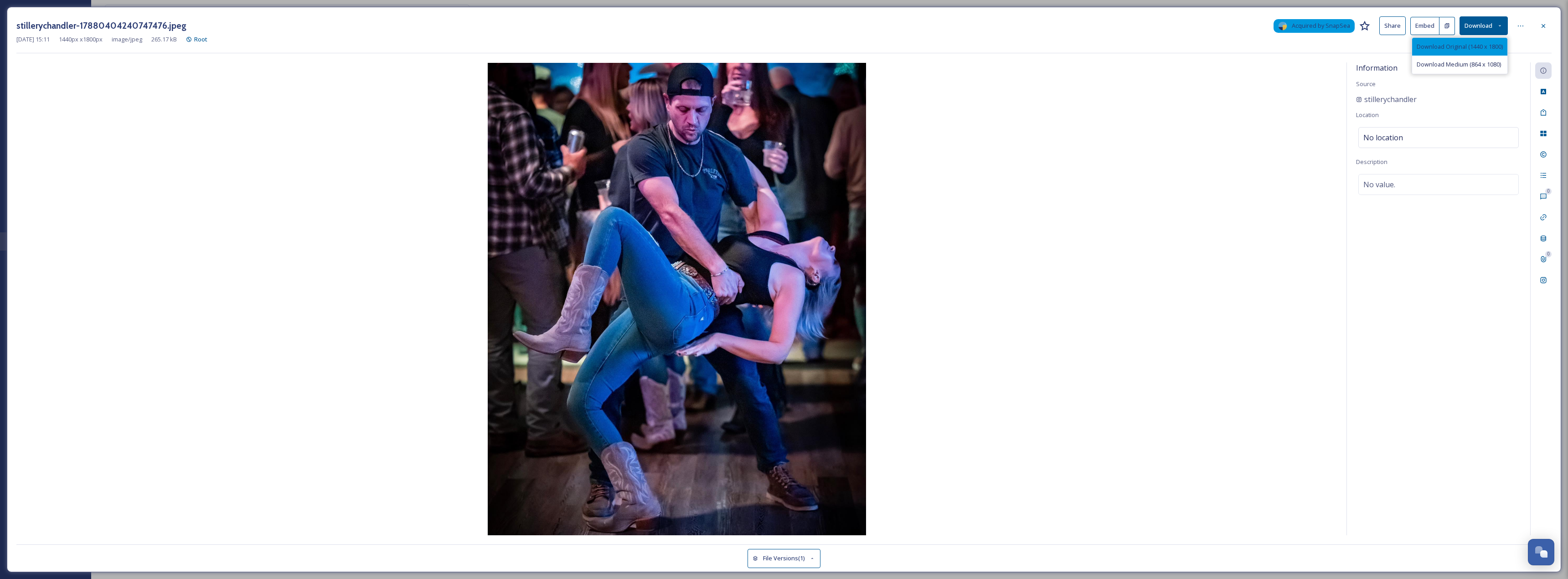
click at [1460, 50] on span "Download Original (1440 x 1800)" at bounding box center [1460, 47] width 86 height 9
